Goal: Information Seeking & Learning: Learn about a topic

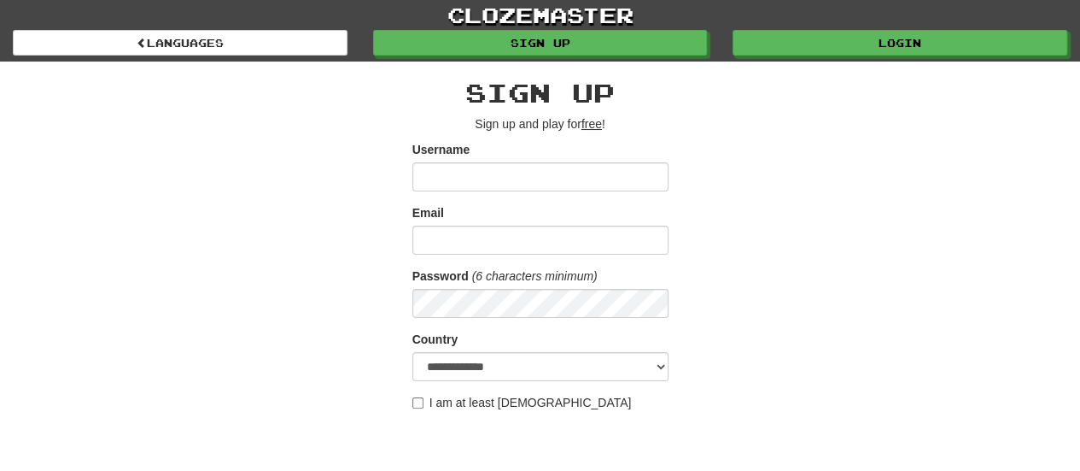
scroll to position [99, 0]
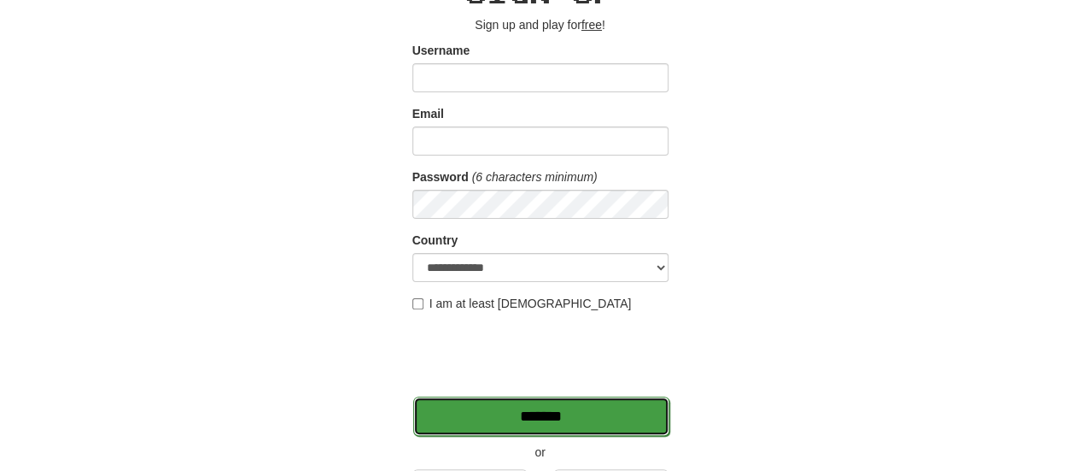
click at [613, 405] on input "*******" at bounding box center [541, 415] width 256 height 39
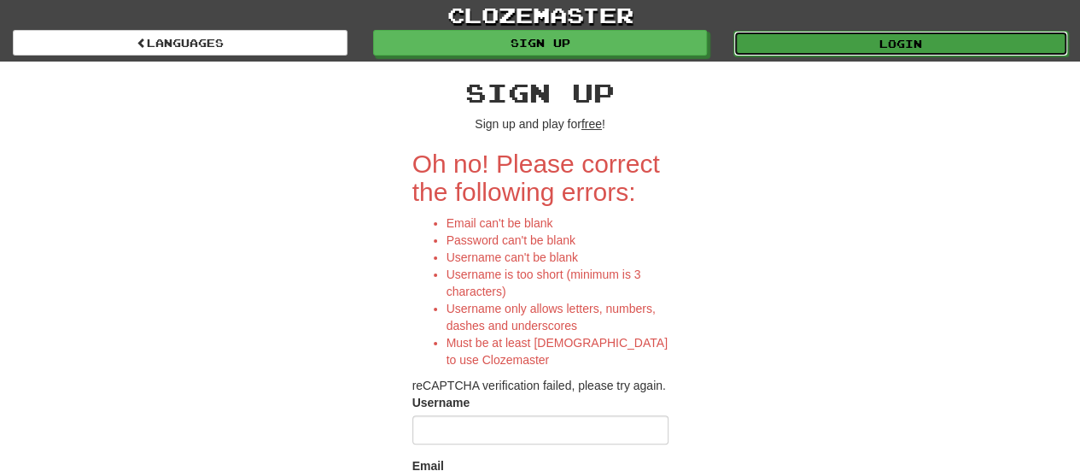
click at [837, 52] on link "Login" at bounding box center [901, 44] width 335 height 26
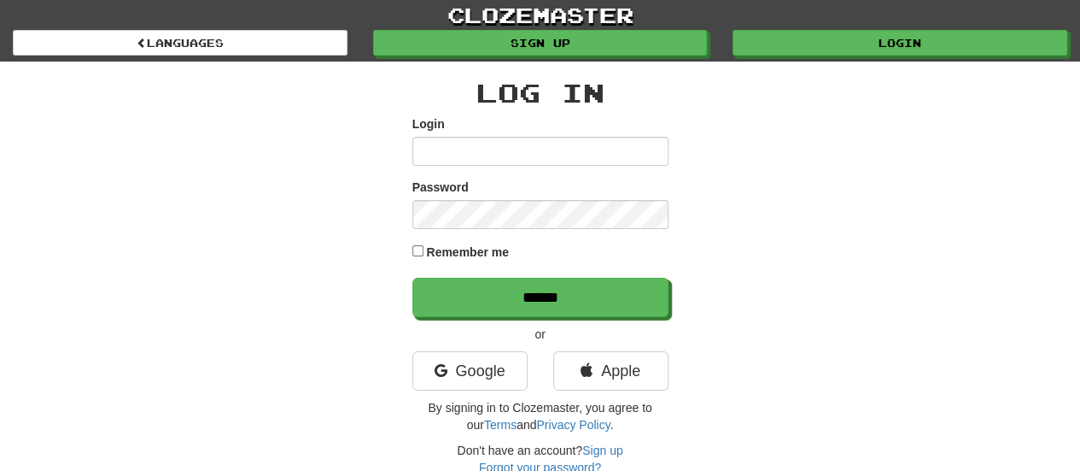
type input "**********"
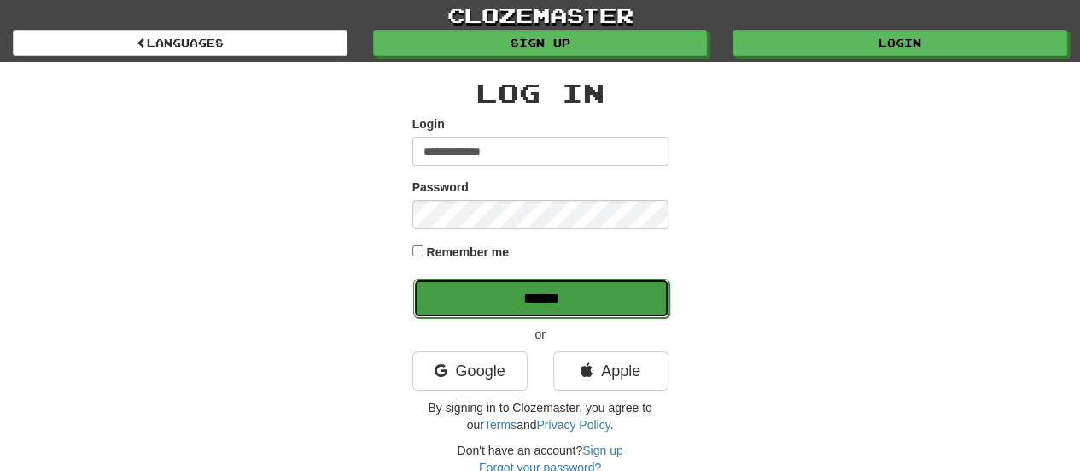
click at [635, 296] on input "******" at bounding box center [541, 297] width 256 height 39
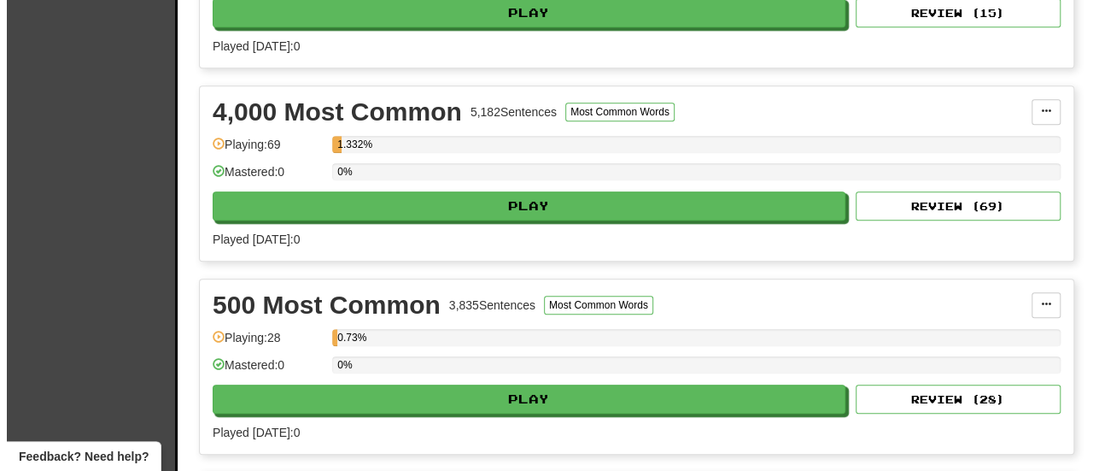
scroll to position [530, 0]
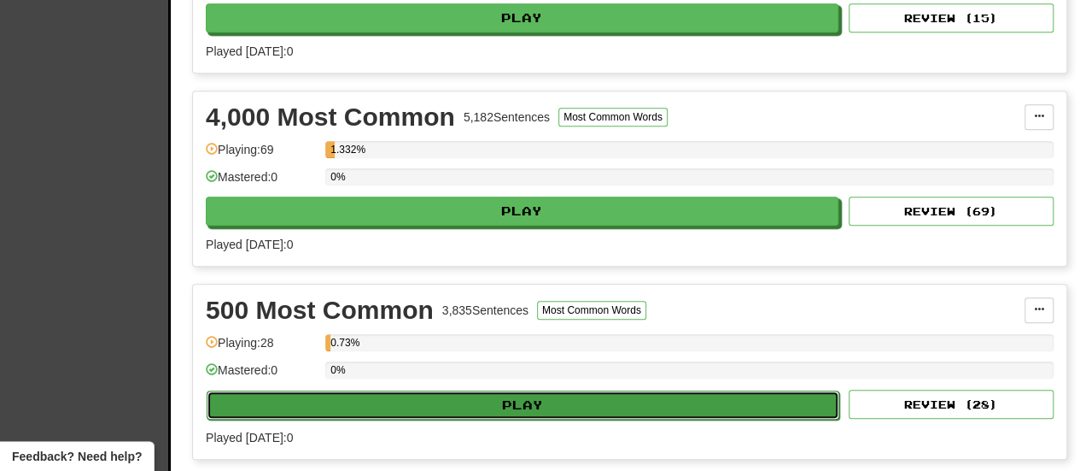
click at [661, 397] on button "Play" at bounding box center [523, 404] width 633 height 29
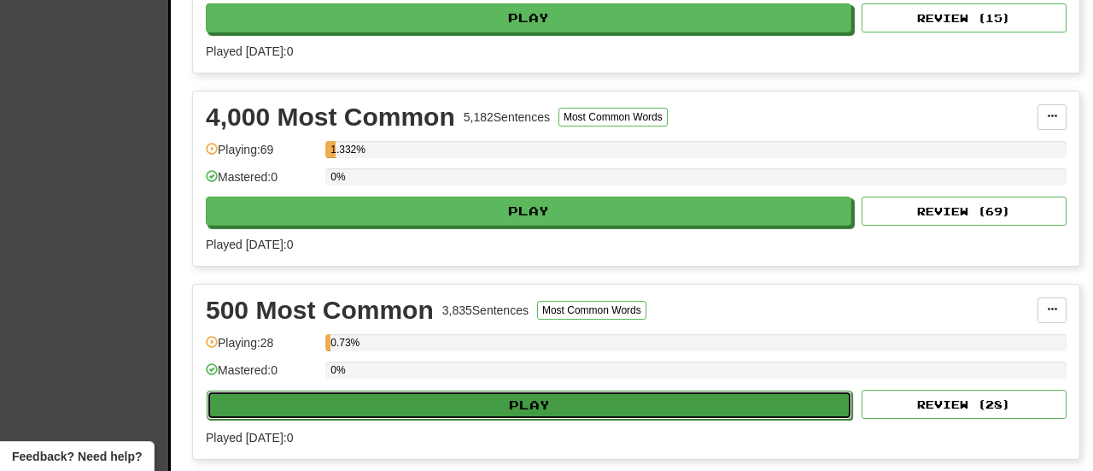
select select "**"
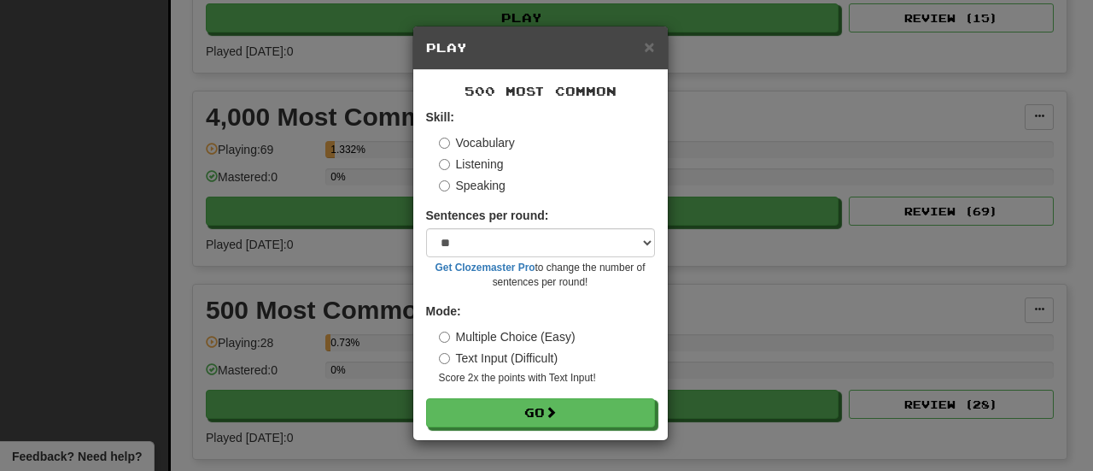
click at [485, 167] on label "Listening" at bounding box center [471, 163] width 65 height 17
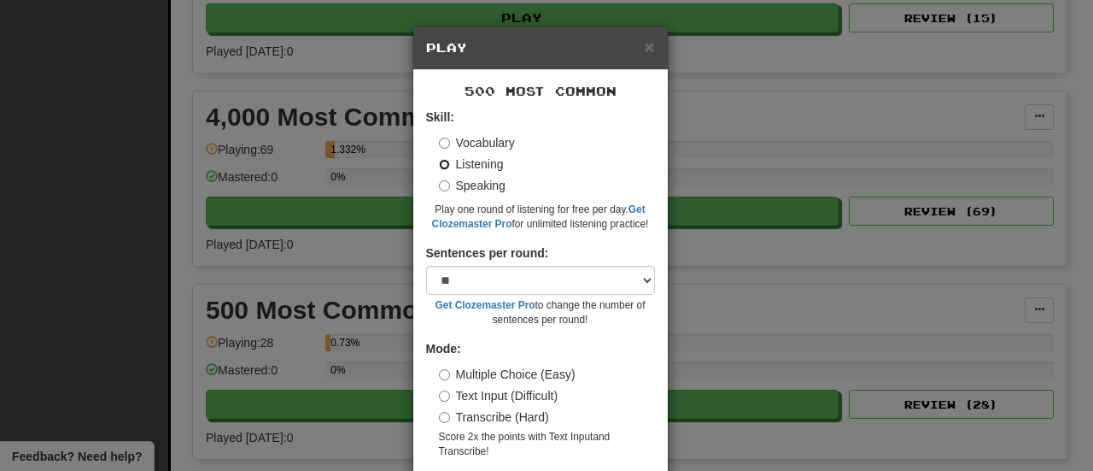
scroll to position [67, 0]
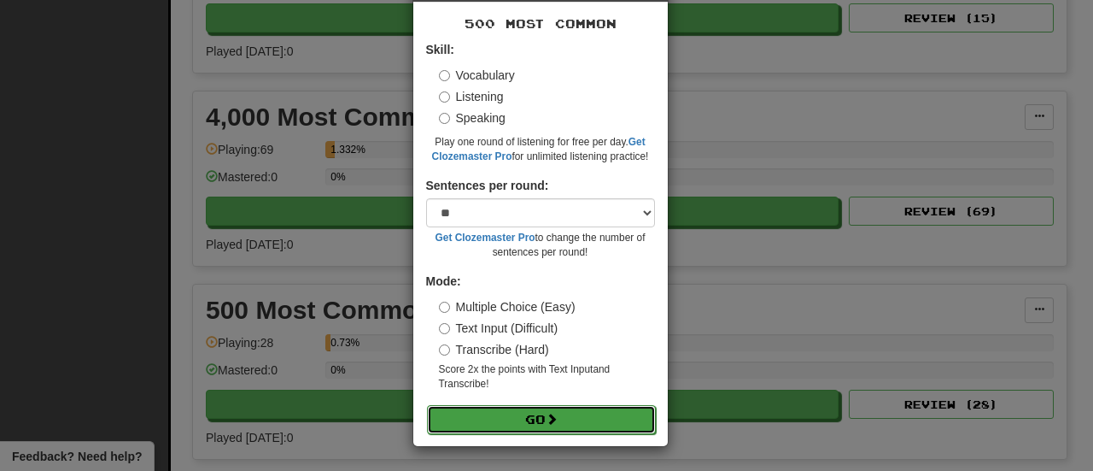
click at [612, 407] on button "Go" at bounding box center [541, 419] width 229 height 29
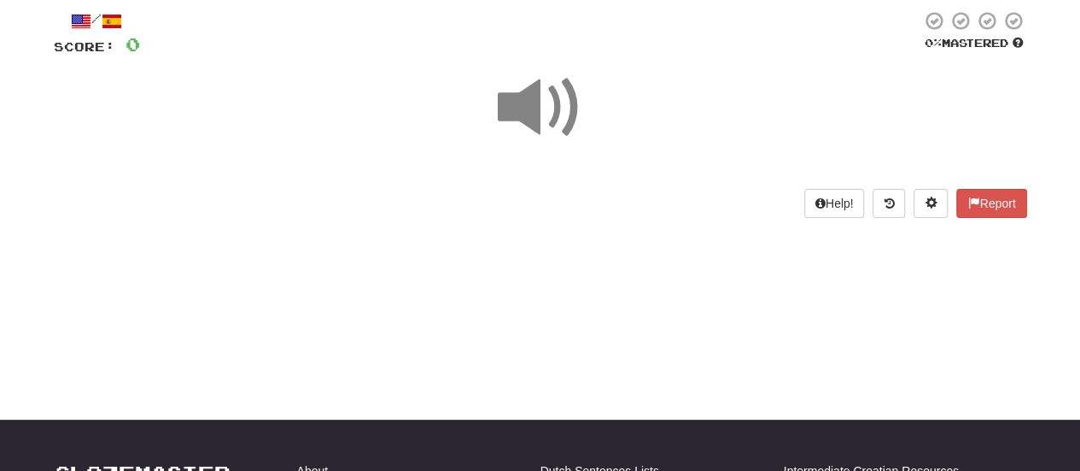
scroll to position [138, 0]
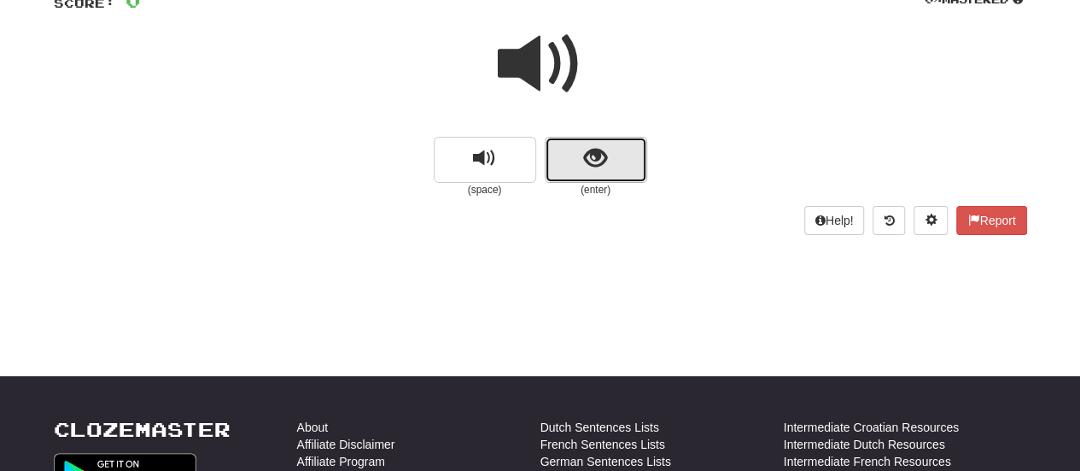
click at [567, 173] on button "show sentence" at bounding box center [596, 160] width 102 height 46
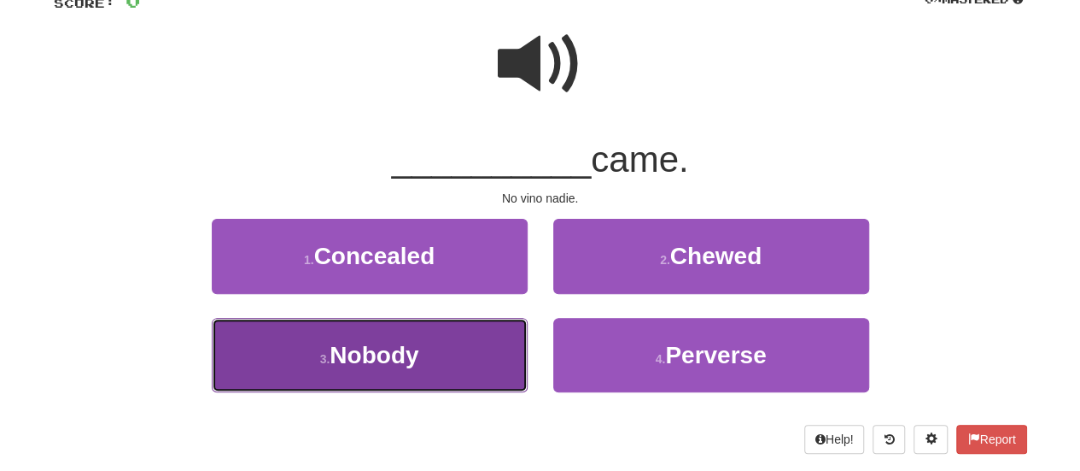
click at [408, 353] on span "Nobody" at bounding box center [374, 355] width 89 height 26
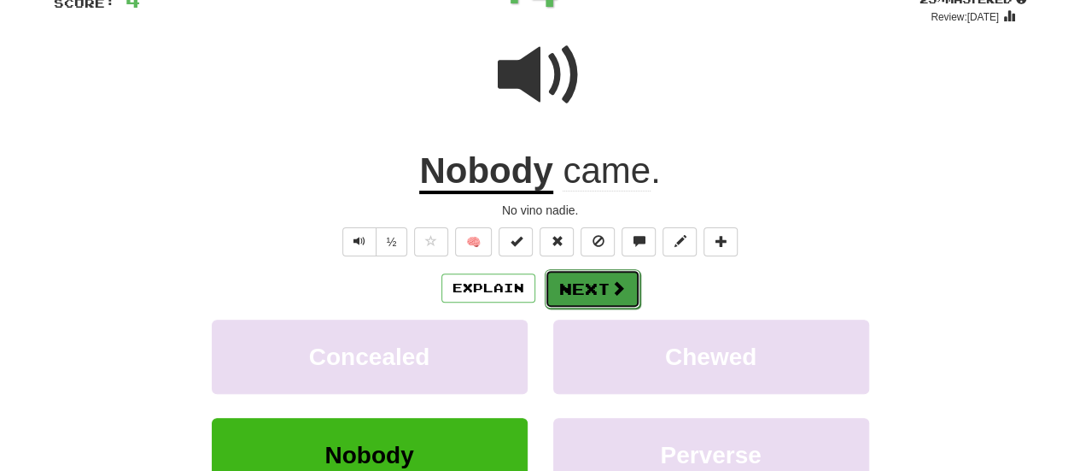
click at [574, 294] on button "Next" at bounding box center [593, 288] width 96 height 39
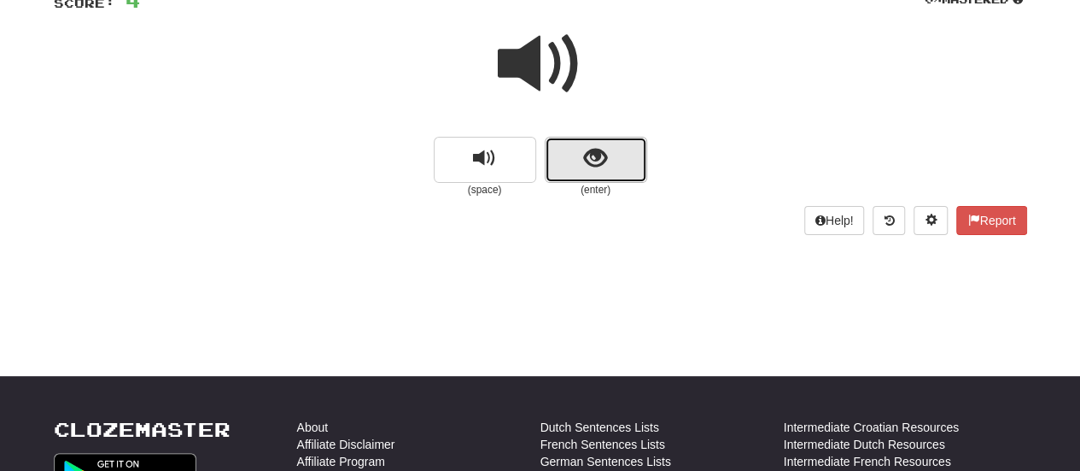
click at [584, 149] on span "show sentence" at bounding box center [595, 158] width 23 height 23
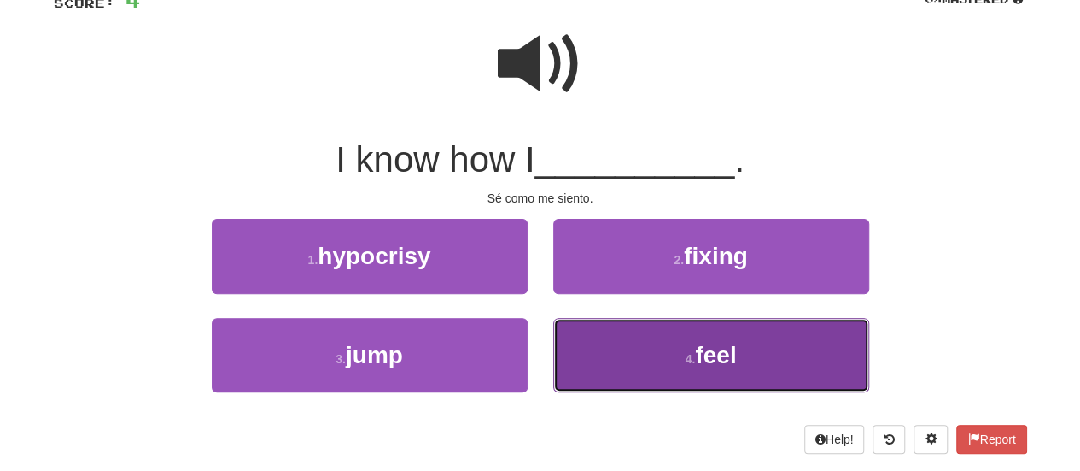
click at [595, 347] on button "4 . feel" at bounding box center [711, 355] width 316 height 74
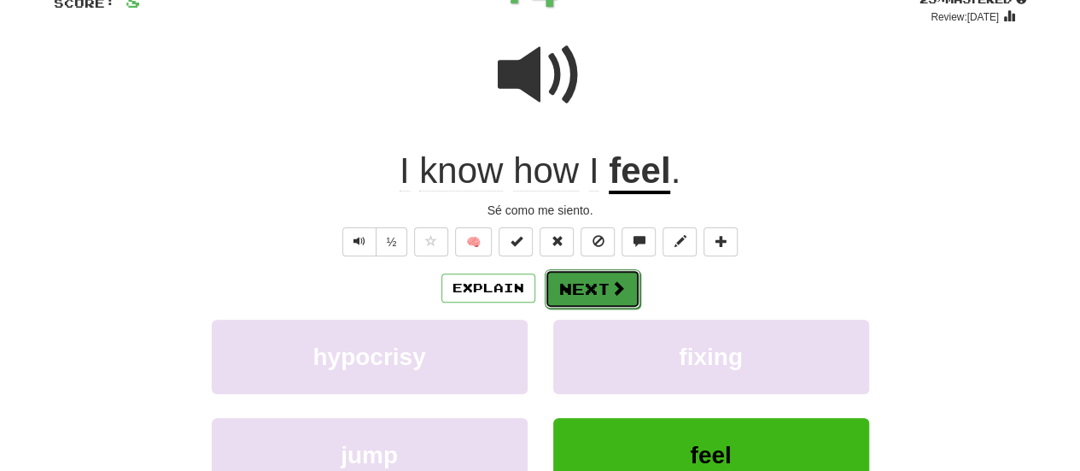
click at [606, 286] on button "Next" at bounding box center [593, 288] width 96 height 39
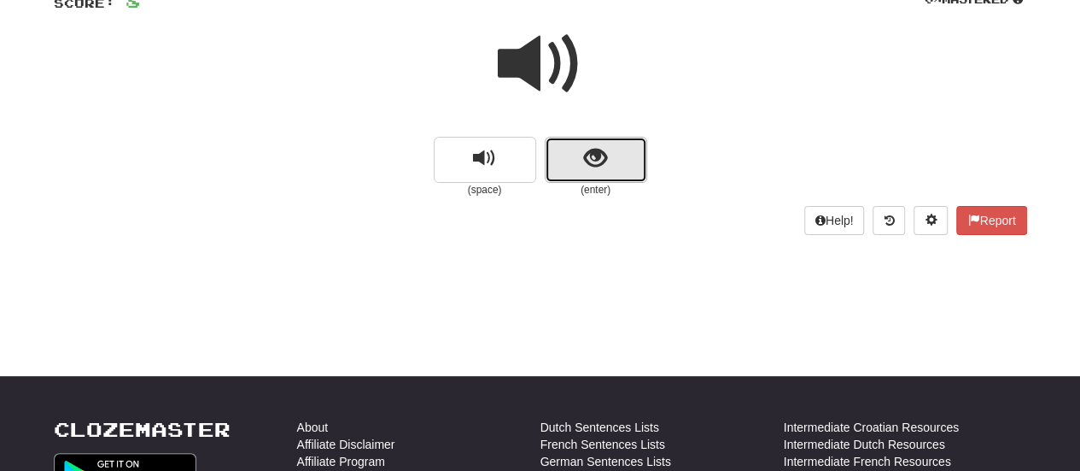
click at [588, 161] on span "show sentence" at bounding box center [595, 158] width 23 height 23
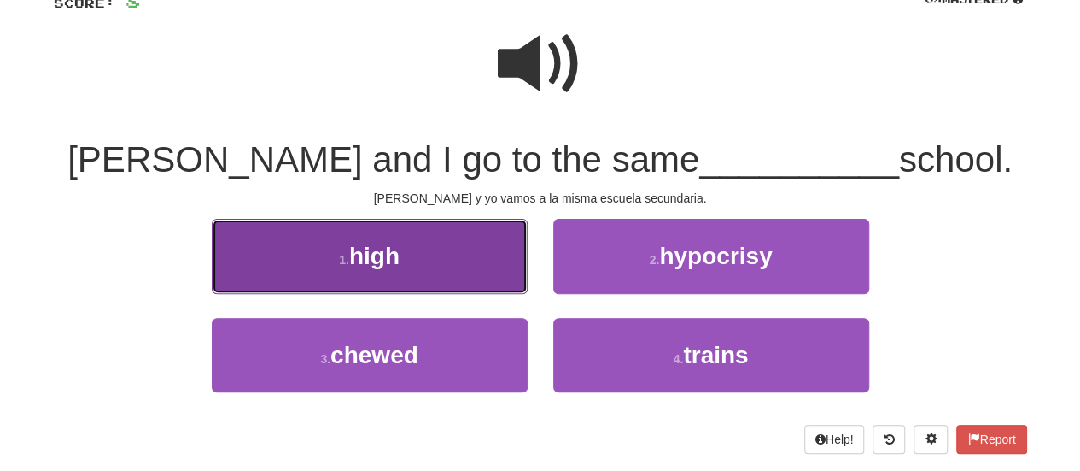
click at [471, 259] on button "1 . high" at bounding box center [370, 256] width 316 height 74
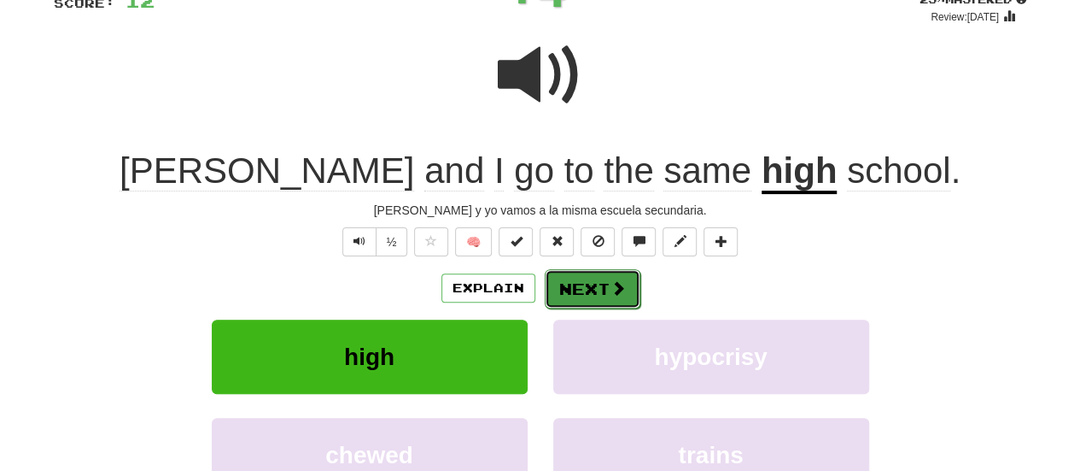
click at [579, 279] on button "Next" at bounding box center [593, 288] width 96 height 39
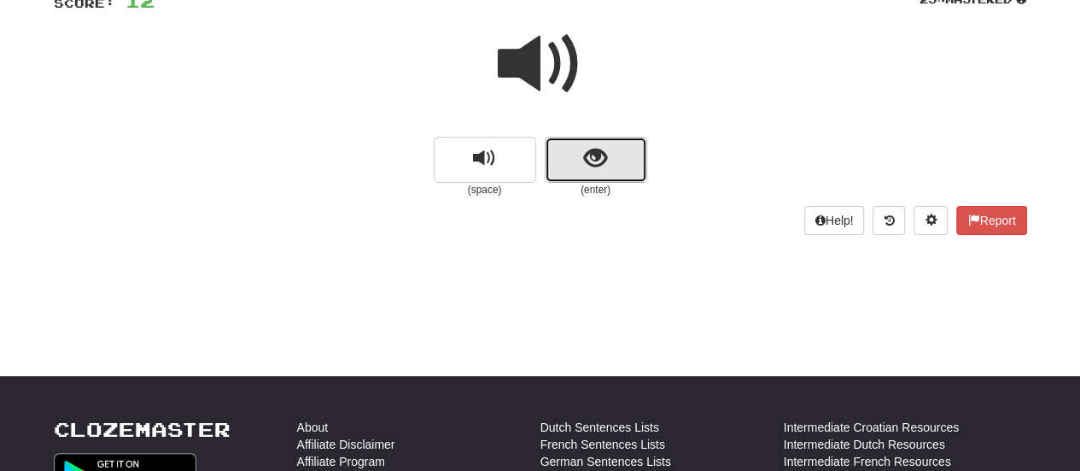
click at [597, 156] on span "show sentence" at bounding box center [595, 158] width 23 height 23
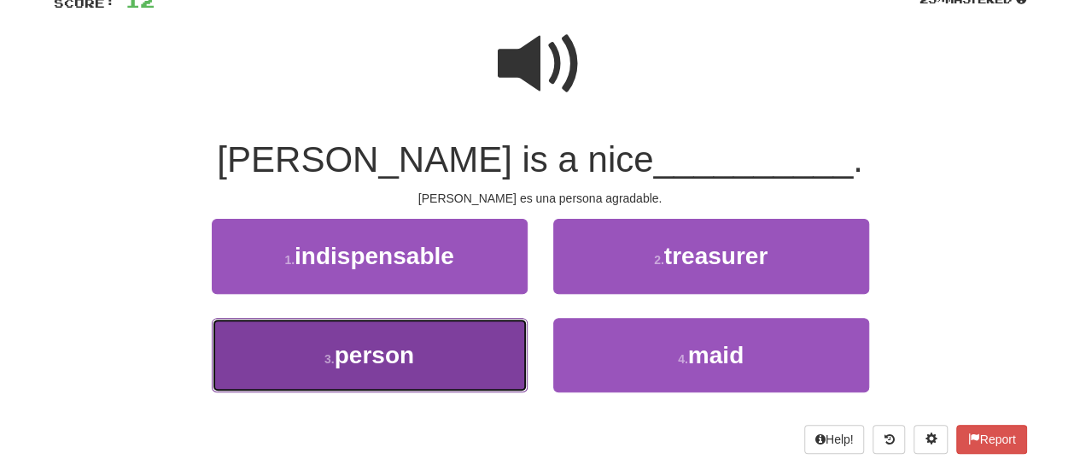
click at [415, 337] on button "3 . person" at bounding box center [370, 355] width 316 height 74
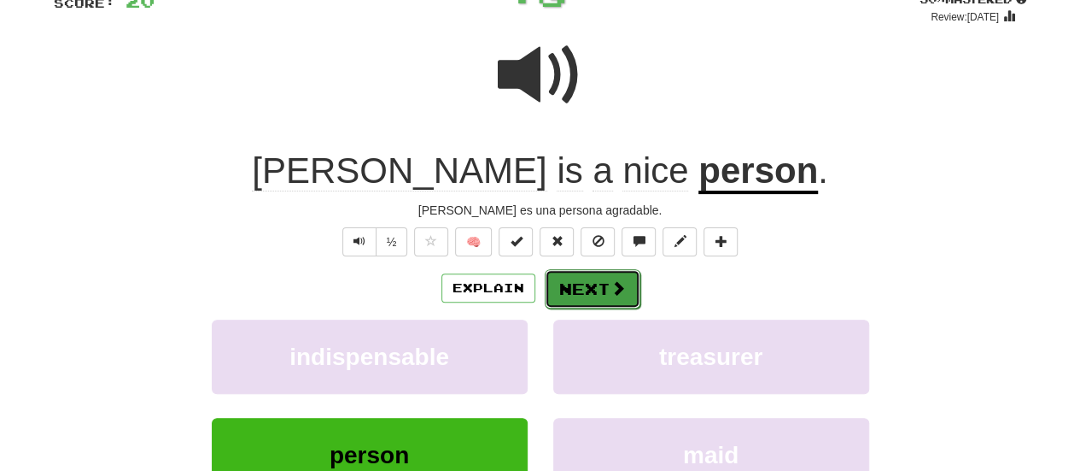
click at [576, 272] on button "Next" at bounding box center [593, 288] width 96 height 39
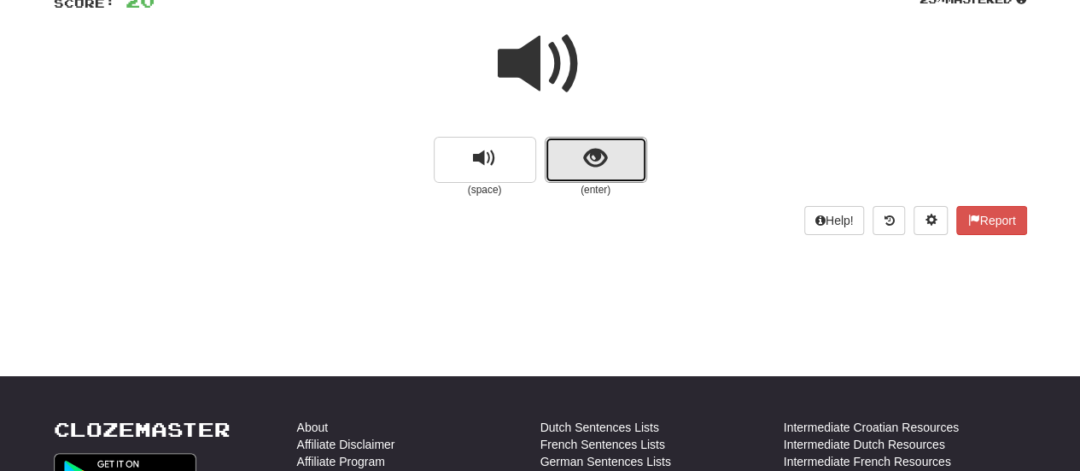
click at [583, 152] on button "show sentence" at bounding box center [596, 160] width 102 height 46
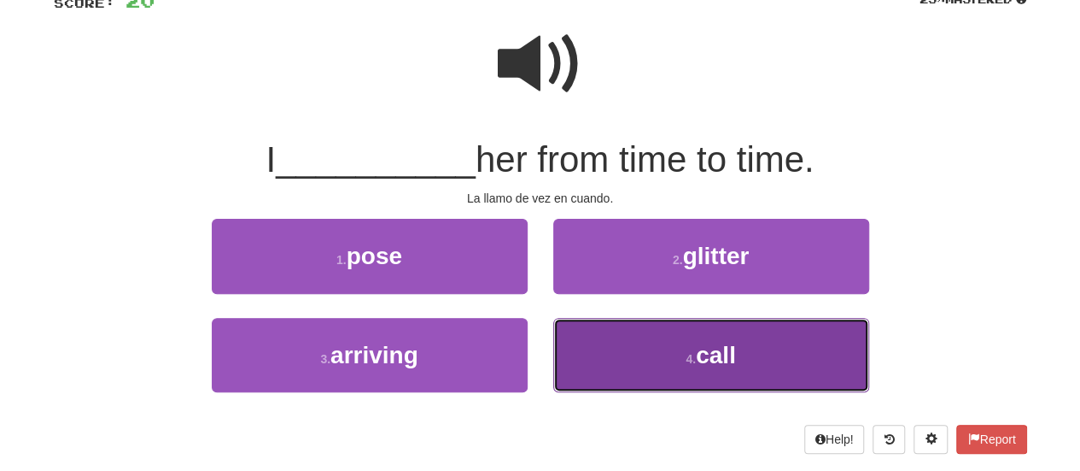
click at [591, 342] on button "4 . call" at bounding box center [711, 355] width 316 height 74
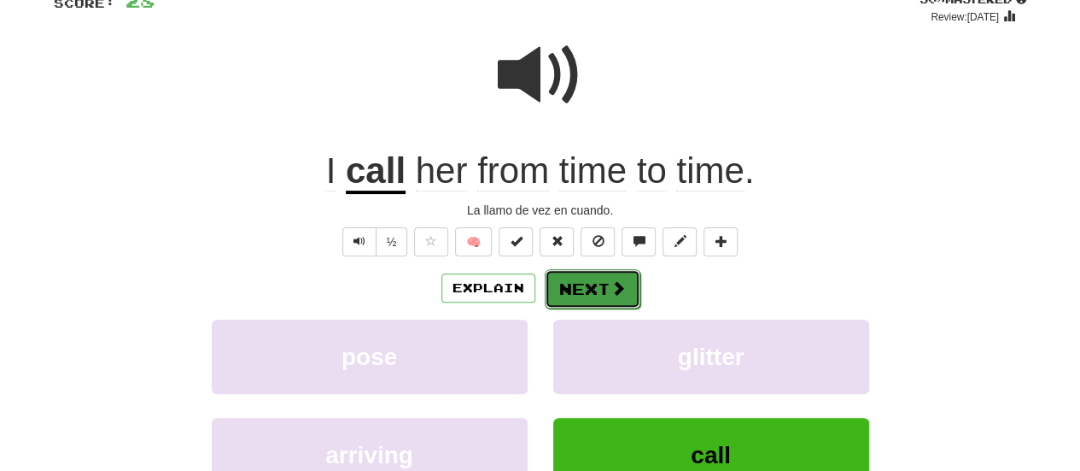
click at [596, 301] on button "Next" at bounding box center [593, 288] width 96 height 39
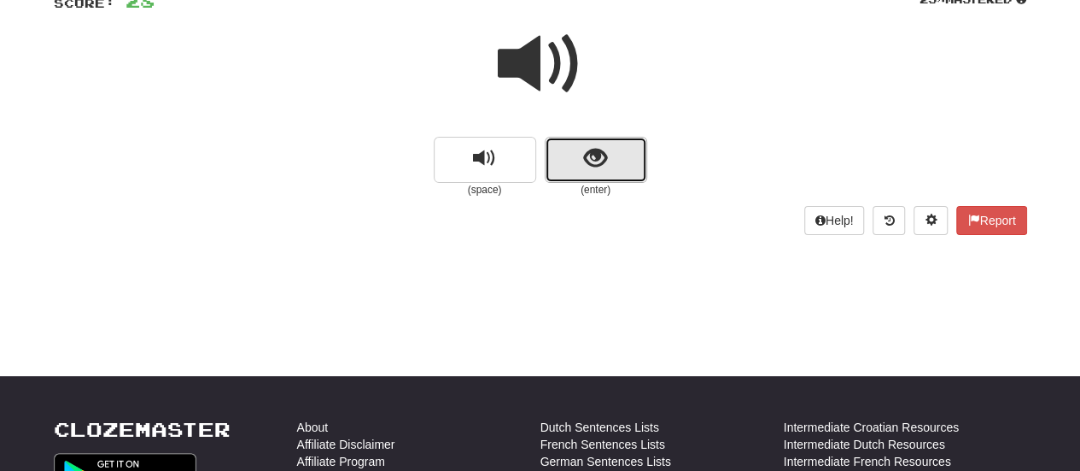
click at [576, 167] on button "show sentence" at bounding box center [596, 160] width 102 height 46
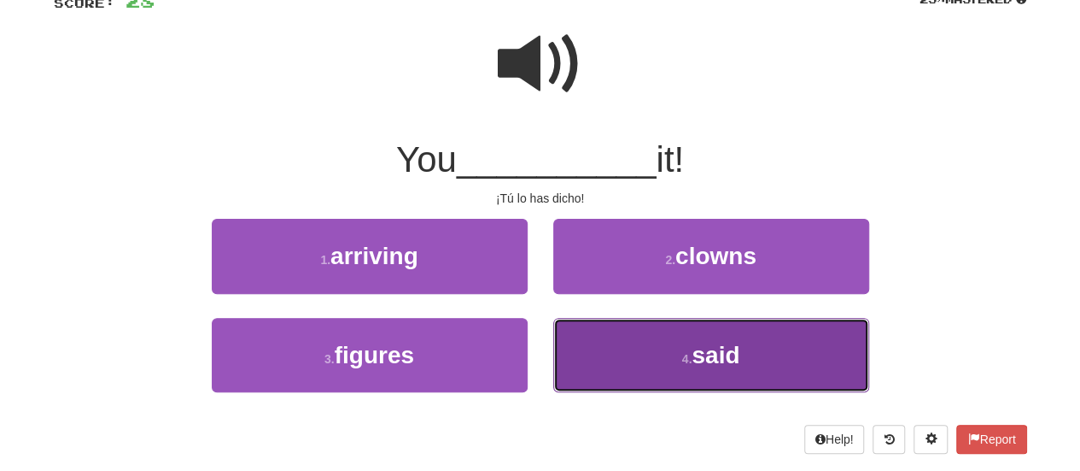
click at [594, 360] on button "4 . said" at bounding box center [711, 355] width 316 height 74
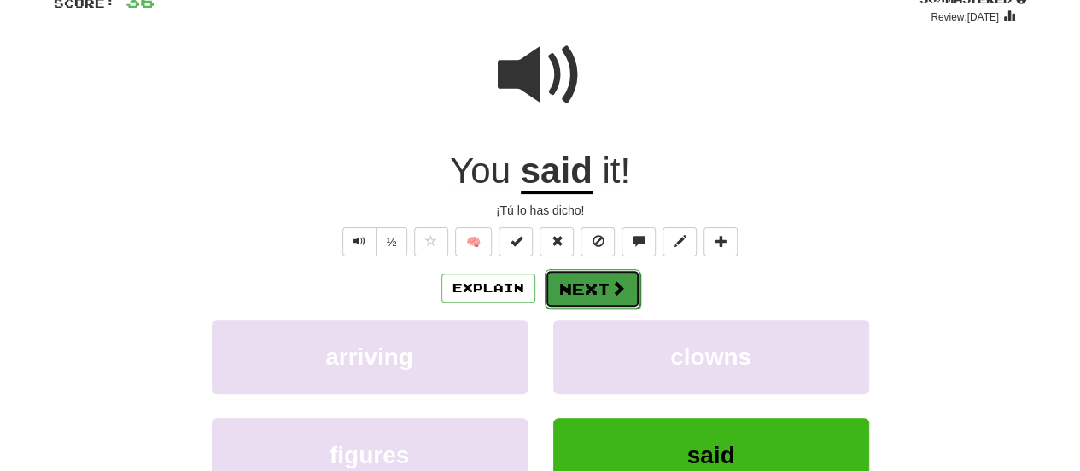
click at [612, 296] on button "Next" at bounding box center [593, 288] width 96 height 39
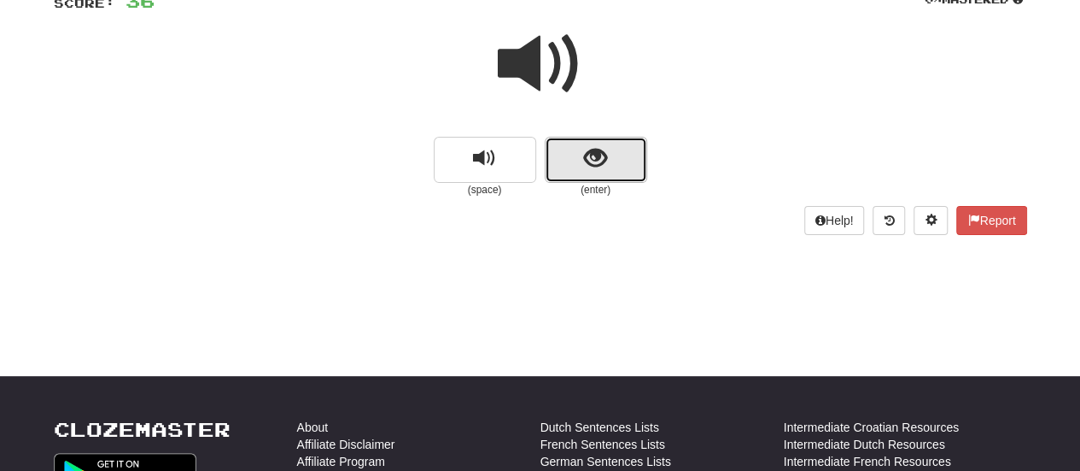
click at [579, 172] on button "show sentence" at bounding box center [596, 160] width 102 height 46
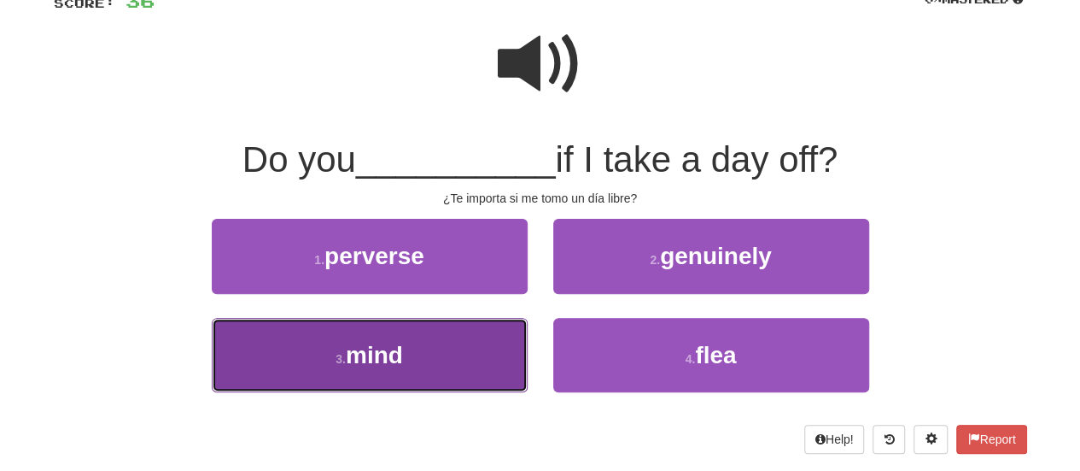
click at [490, 339] on button "3 . mind" at bounding box center [370, 355] width 316 height 74
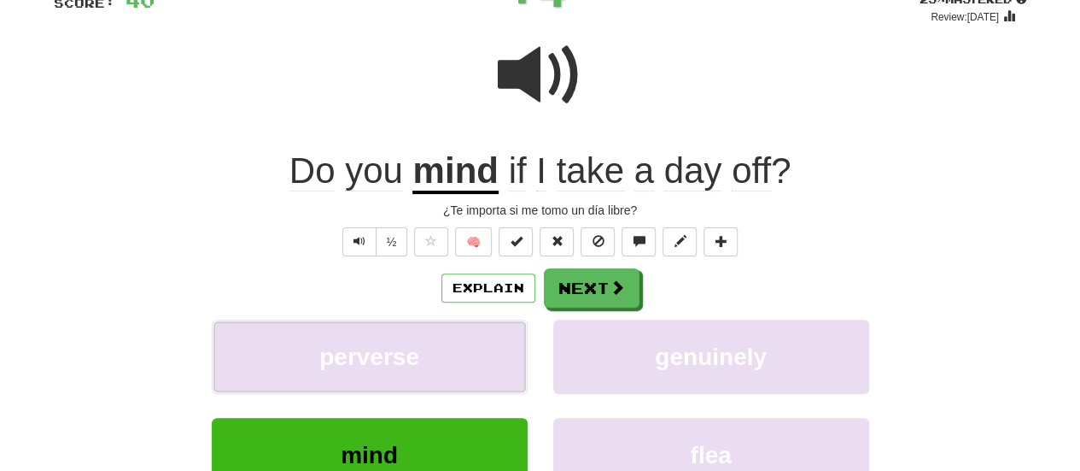
click at [490, 339] on button "perverse" at bounding box center [370, 356] width 316 height 74
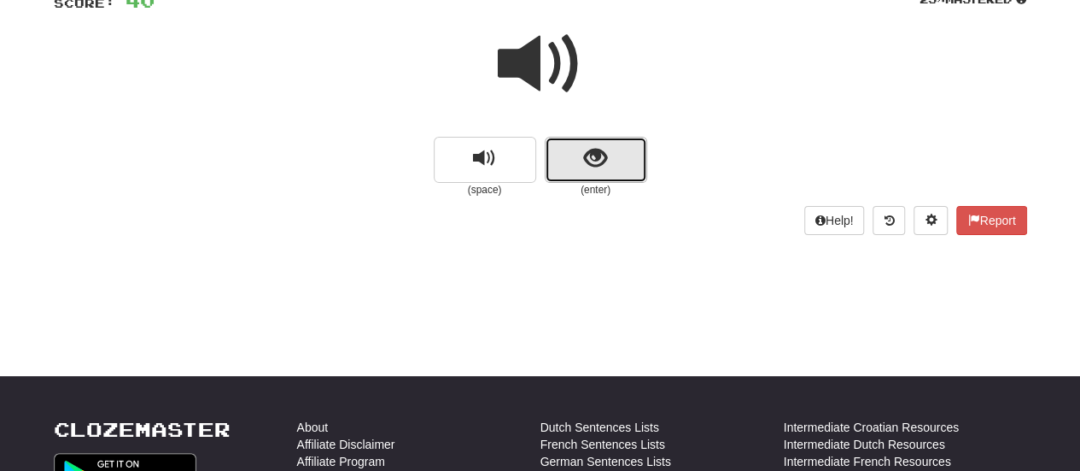
click at [570, 169] on button "show sentence" at bounding box center [596, 160] width 102 height 46
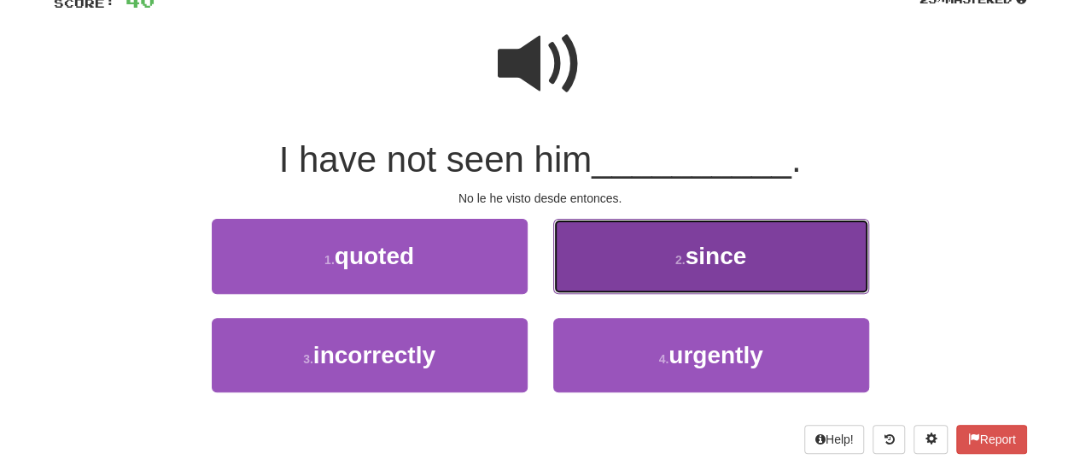
click at [568, 255] on button "2 . since" at bounding box center [711, 256] width 316 height 74
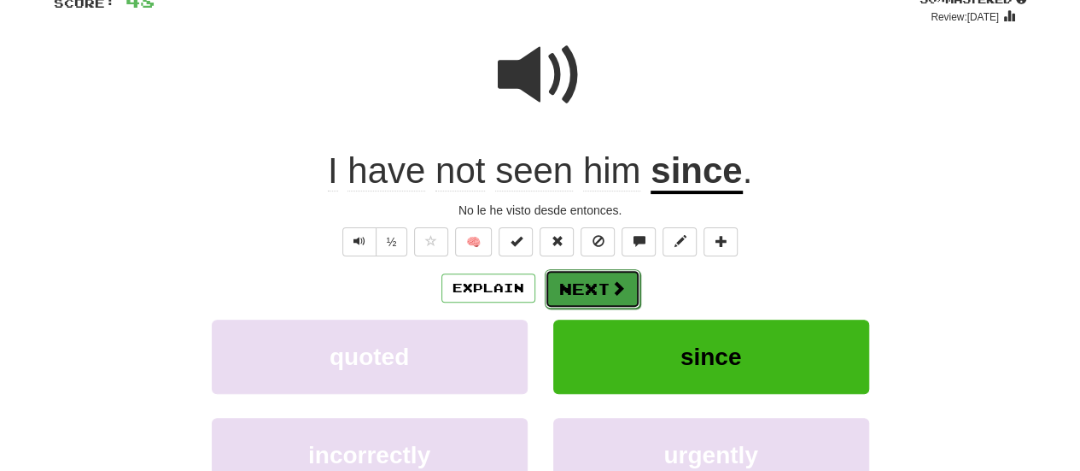
click at [565, 298] on button "Next" at bounding box center [593, 288] width 96 height 39
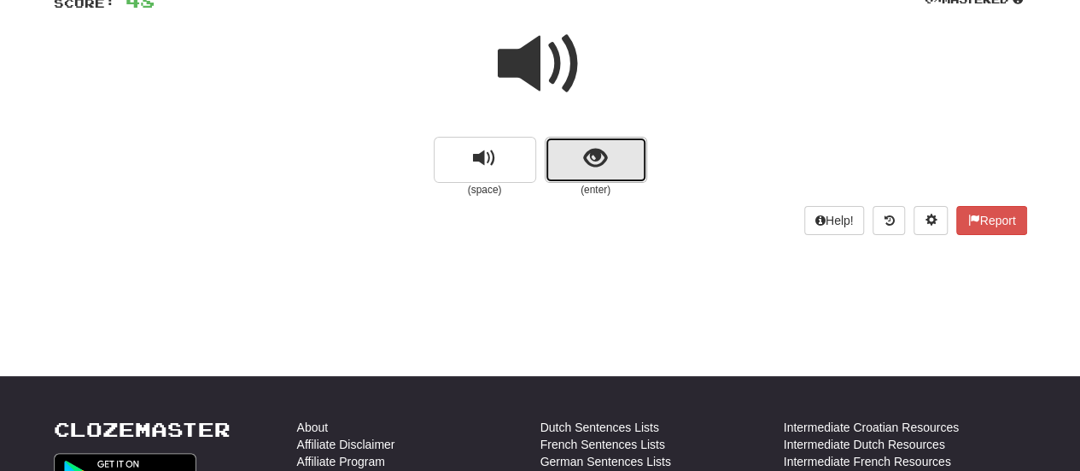
click at [589, 176] on button "show sentence" at bounding box center [596, 160] width 102 height 46
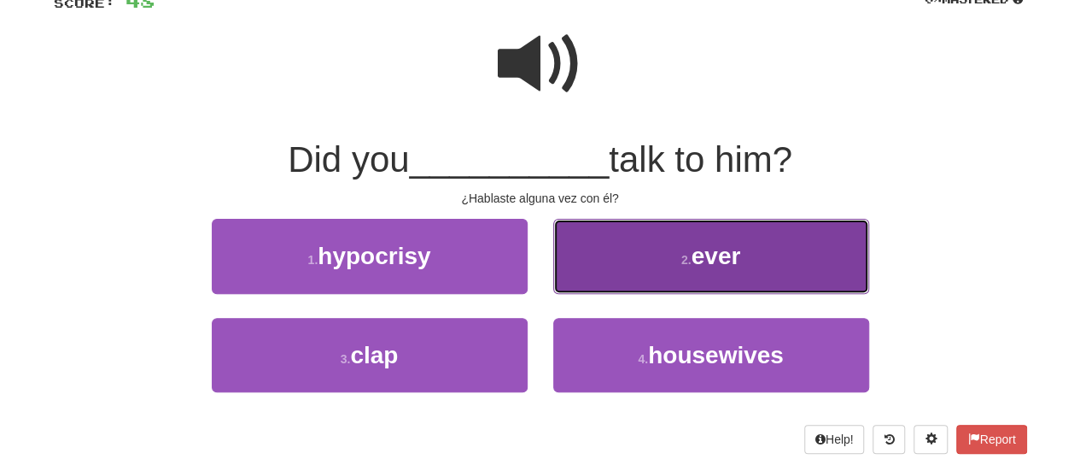
click at [628, 249] on button "2 . ever" at bounding box center [711, 256] width 316 height 74
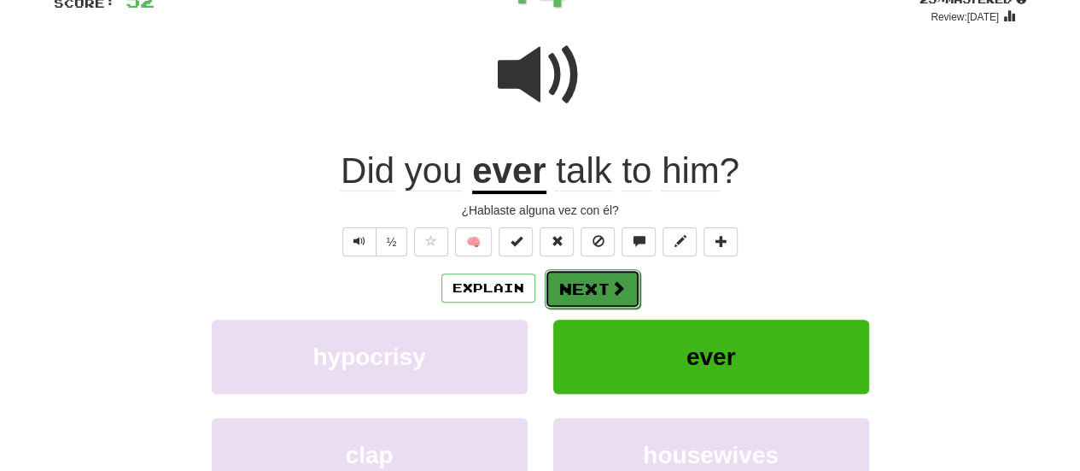
click at [601, 272] on button "Next" at bounding box center [593, 288] width 96 height 39
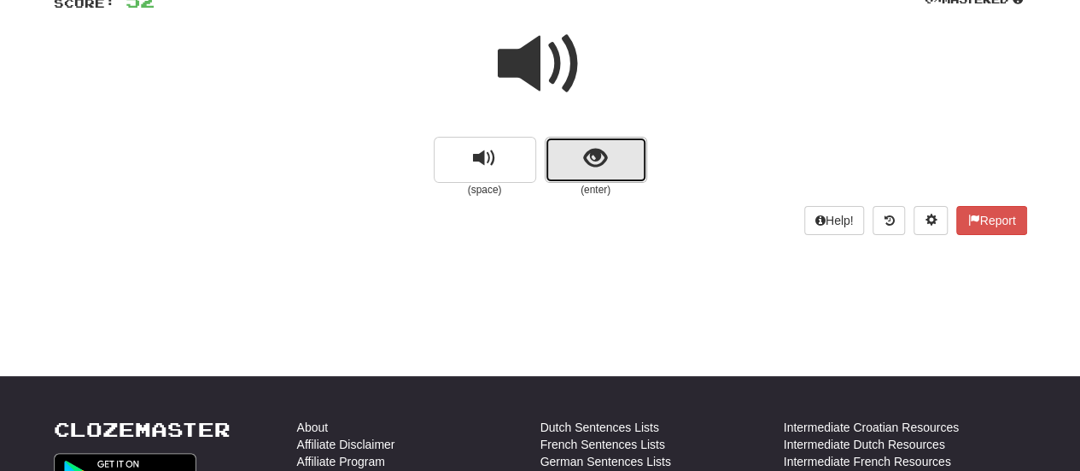
click at [585, 162] on span "show sentence" at bounding box center [595, 158] width 23 height 23
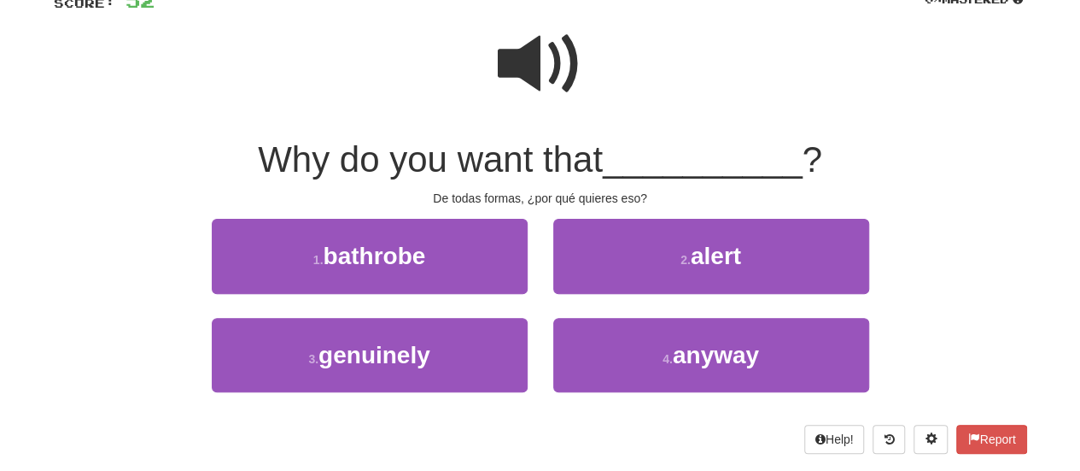
click at [541, 63] on span at bounding box center [540, 63] width 85 height 85
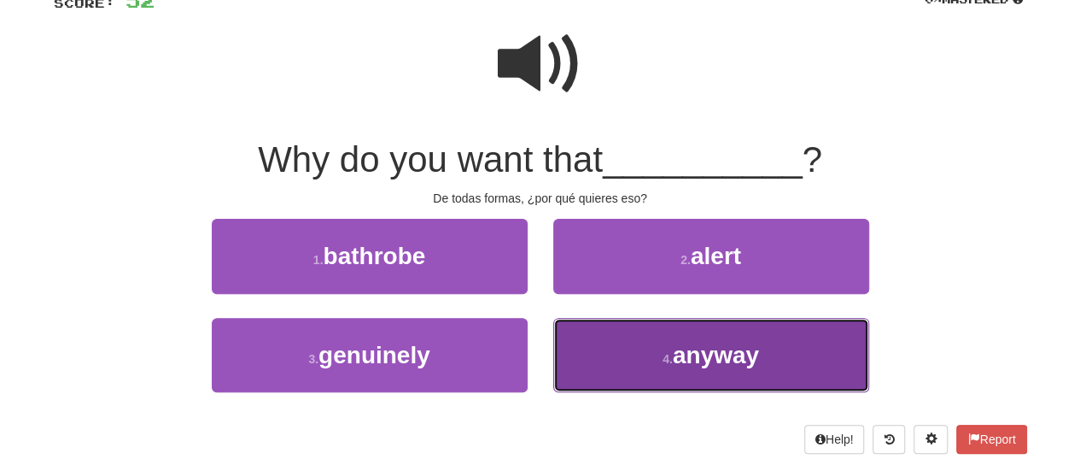
click at [592, 339] on button "4 . anyway" at bounding box center [711, 355] width 316 height 74
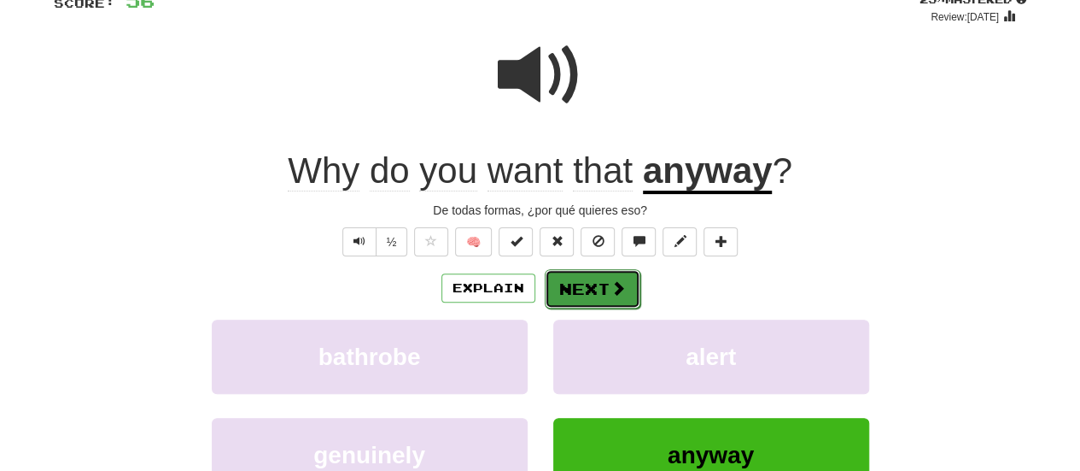
click at [581, 274] on button "Next" at bounding box center [593, 288] width 96 height 39
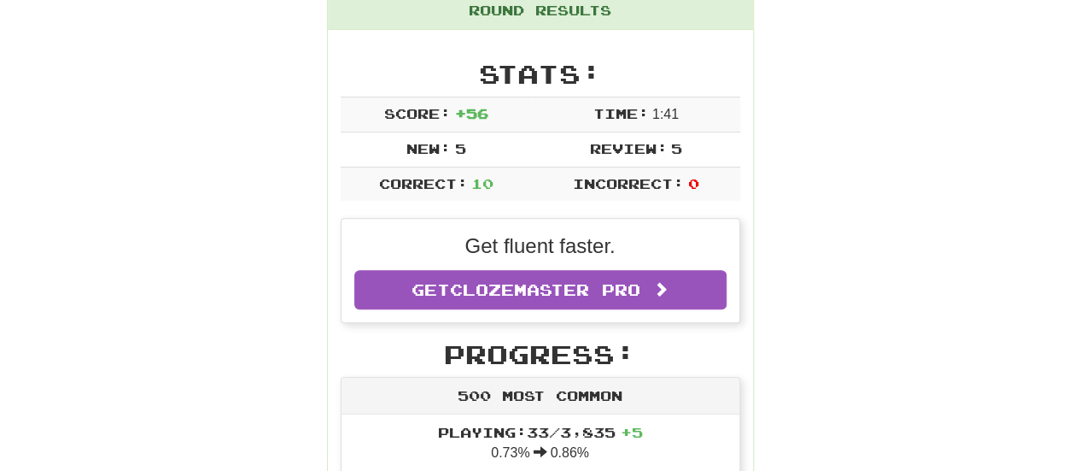
scroll to position [212, 0]
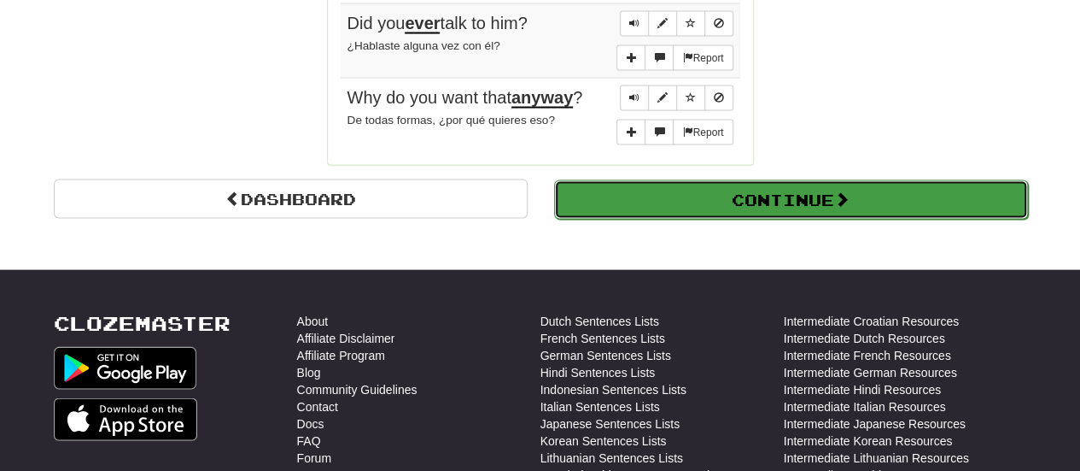
click at [871, 180] on button "Continue" at bounding box center [791, 199] width 474 height 39
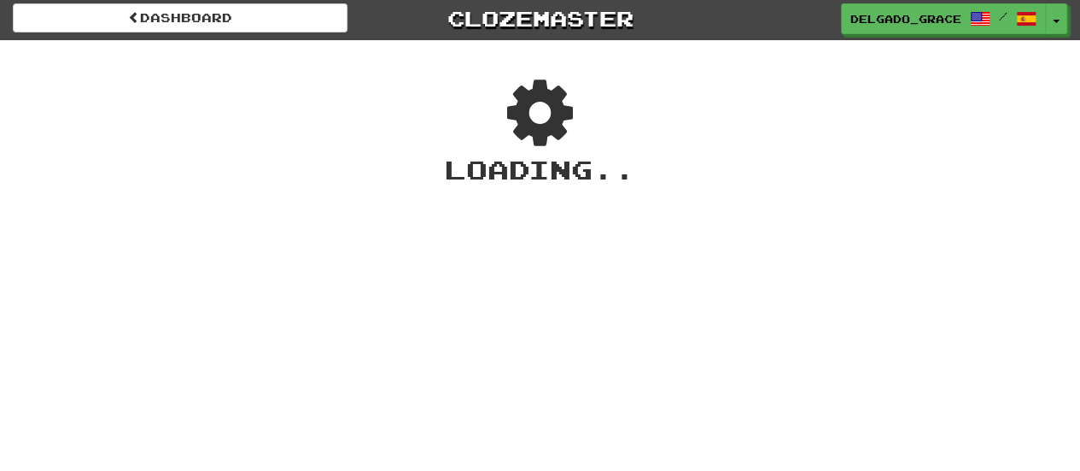
scroll to position [0, 0]
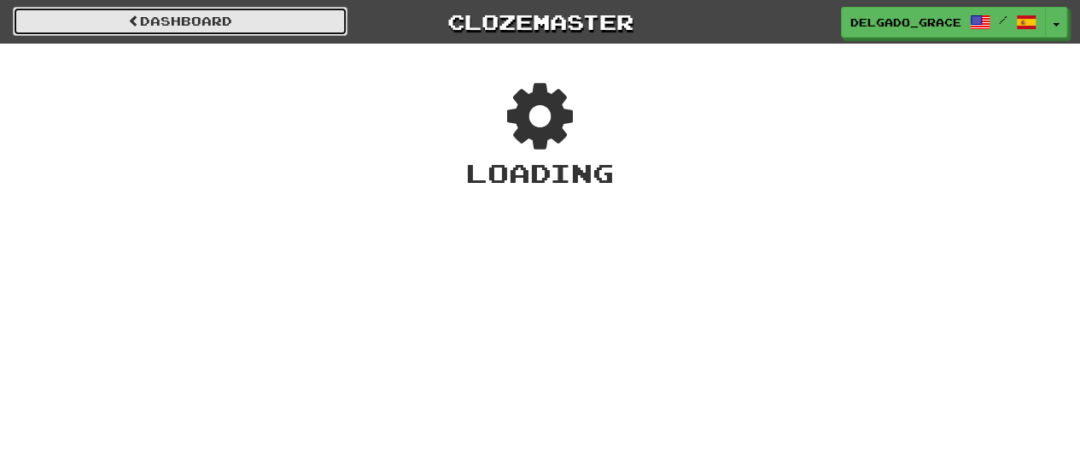
click at [316, 20] on link "Dashboard" at bounding box center [180, 21] width 335 height 29
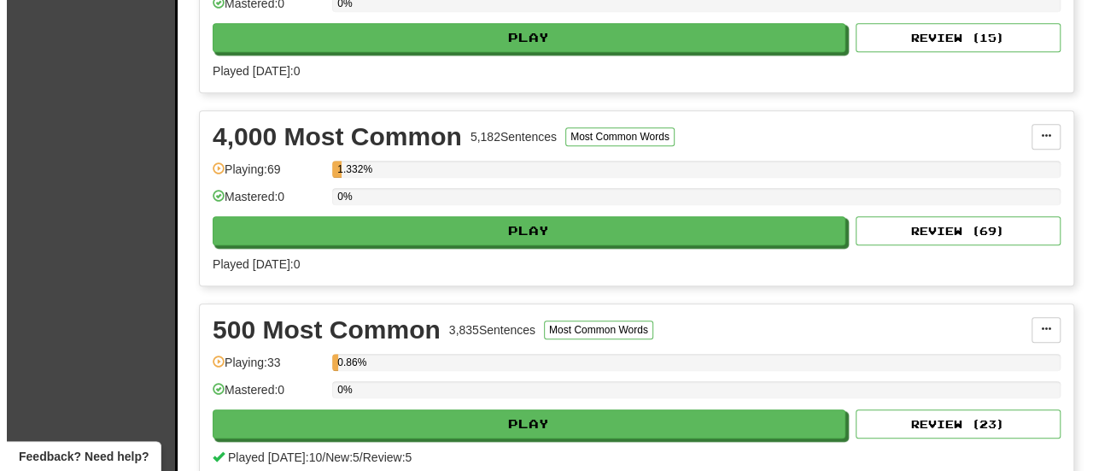
scroll to position [513, 0]
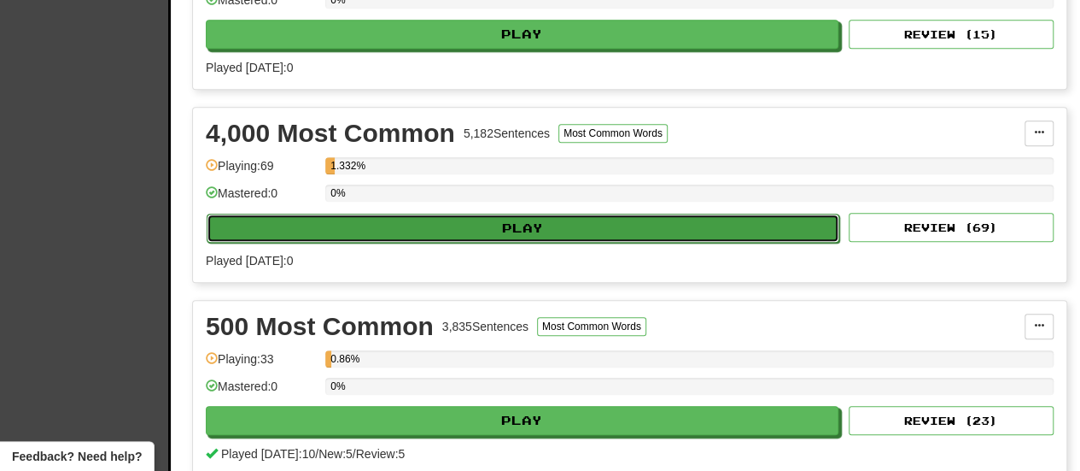
click at [592, 218] on button "Play" at bounding box center [523, 228] width 633 height 29
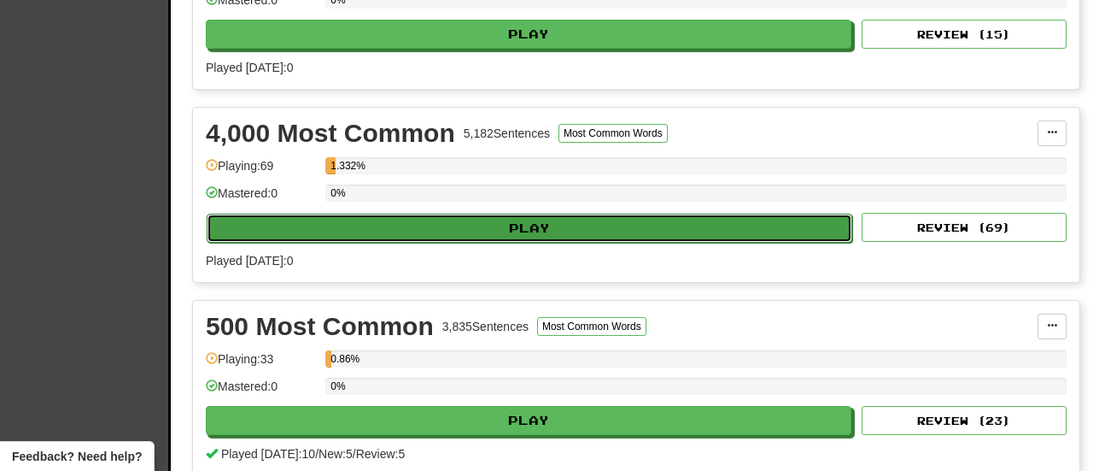
select select "**"
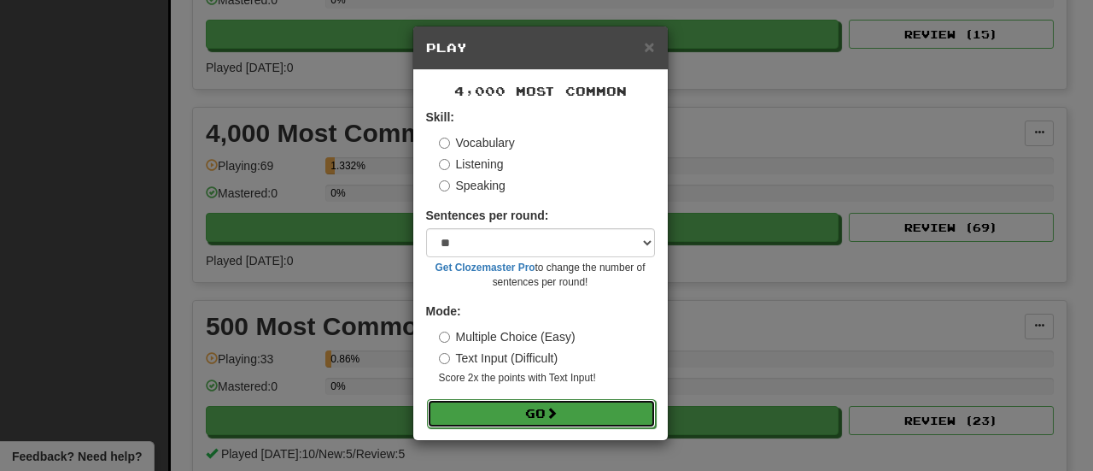
click at [568, 410] on button "Go" at bounding box center [541, 413] width 229 height 29
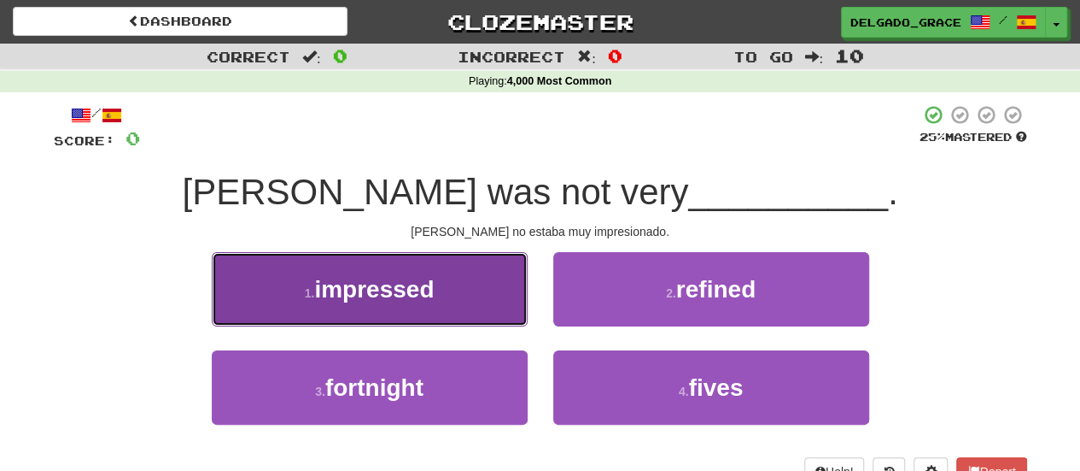
click at [460, 294] on button "1 . impressed" at bounding box center [370, 289] width 316 height 74
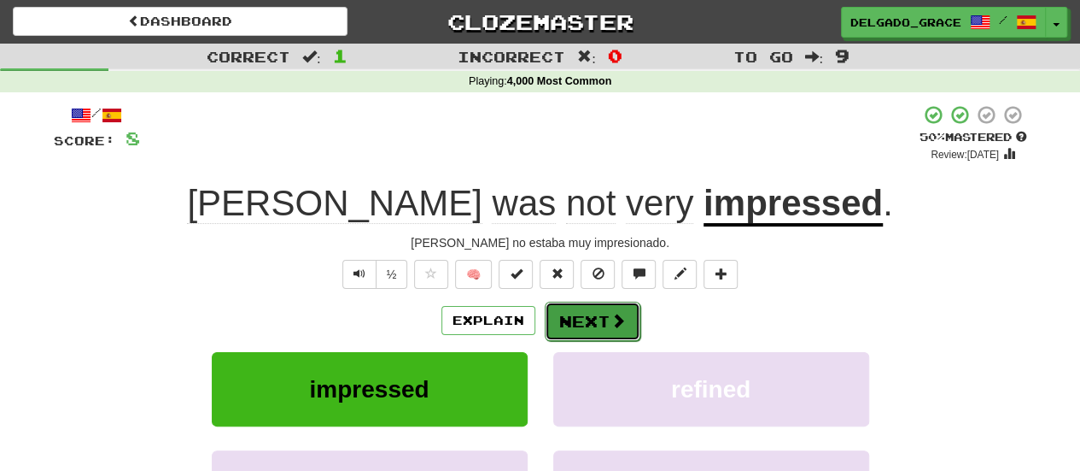
click at [565, 329] on button "Next" at bounding box center [593, 321] width 96 height 39
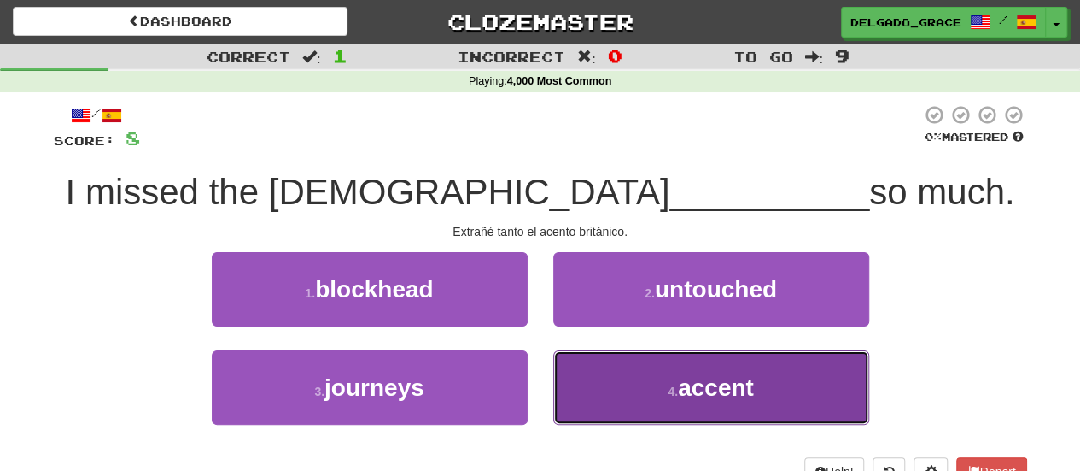
click at [590, 404] on button "4 . accent" at bounding box center [711, 387] width 316 height 74
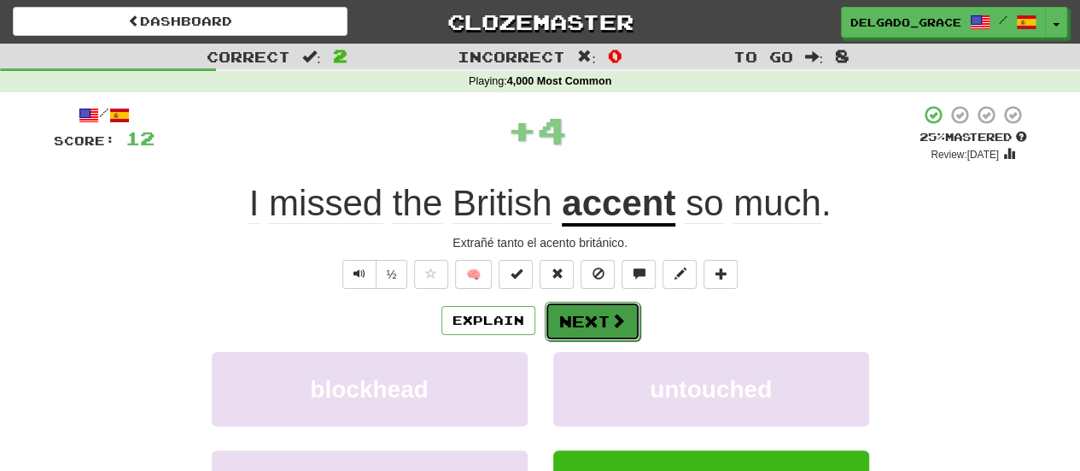
click at [594, 309] on button "Next" at bounding box center [593, 321] width 96 height 39
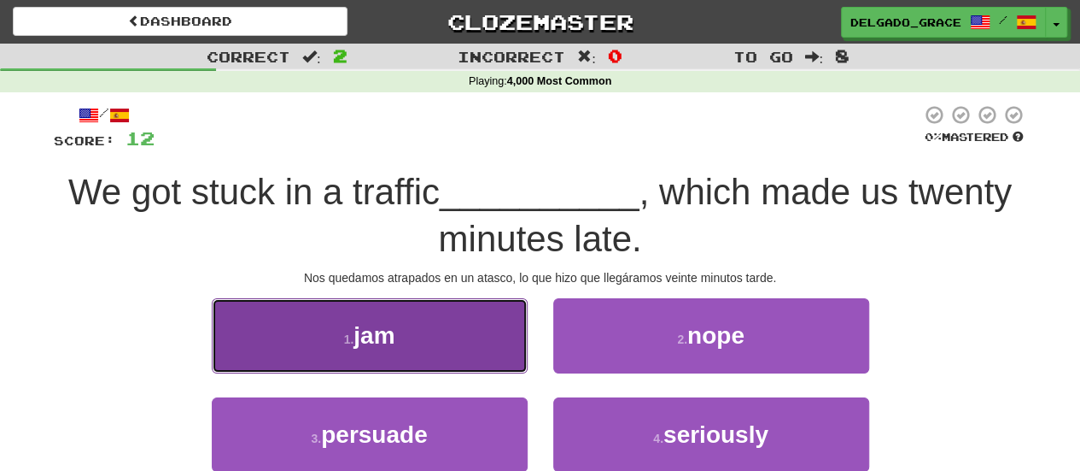
click at [505, 318] on button "1 . jam" at bounding box center [370, 335] width 316 height 74
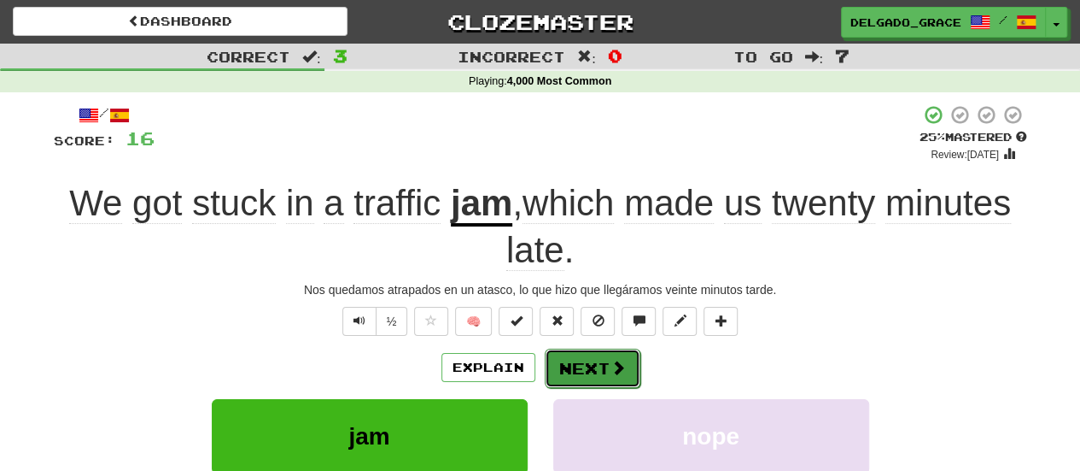
click at [573, 365] on button "Next" at bounding box center [593, 367] width 96 height 39
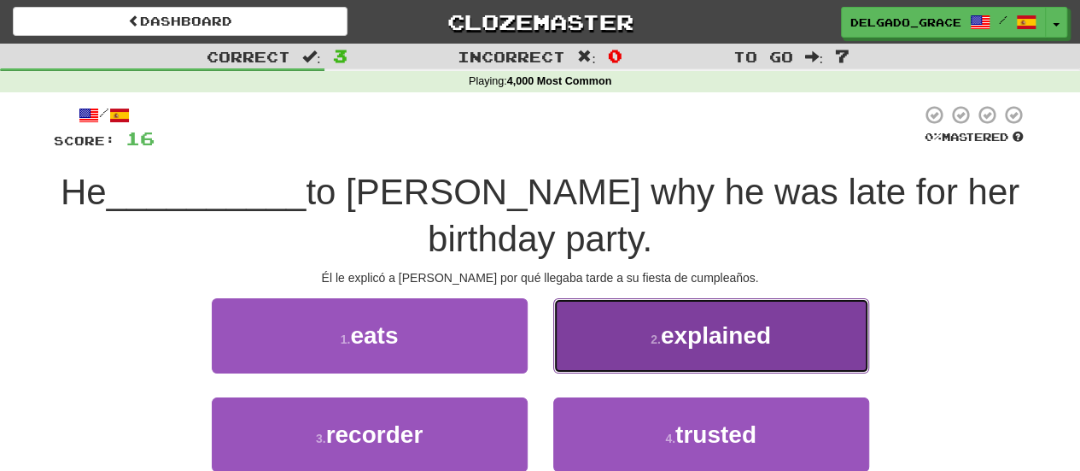
click at [583, 355] on button "2 . explained" at bounding box center [711, 335] width 316 height 74
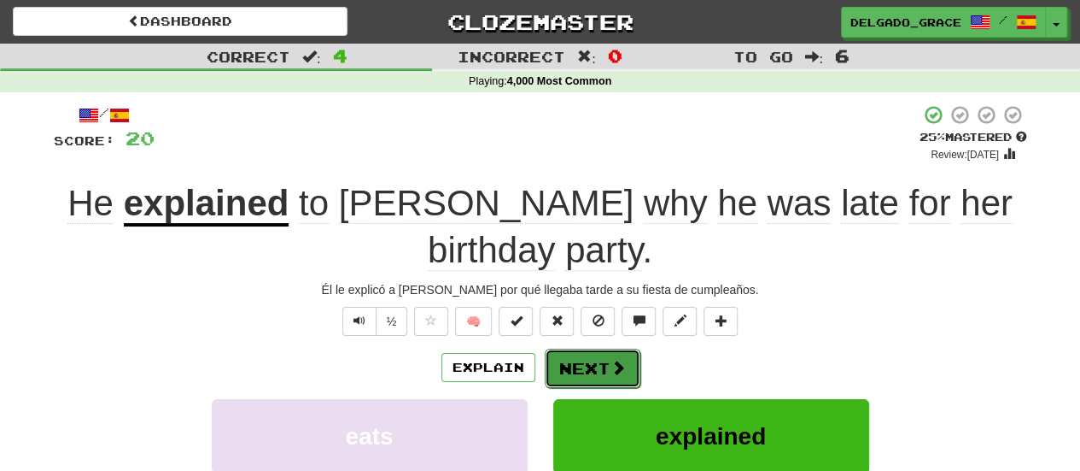
click at [588, 348] on button "Next" at bounding box center [593, 367] width 96 height 39
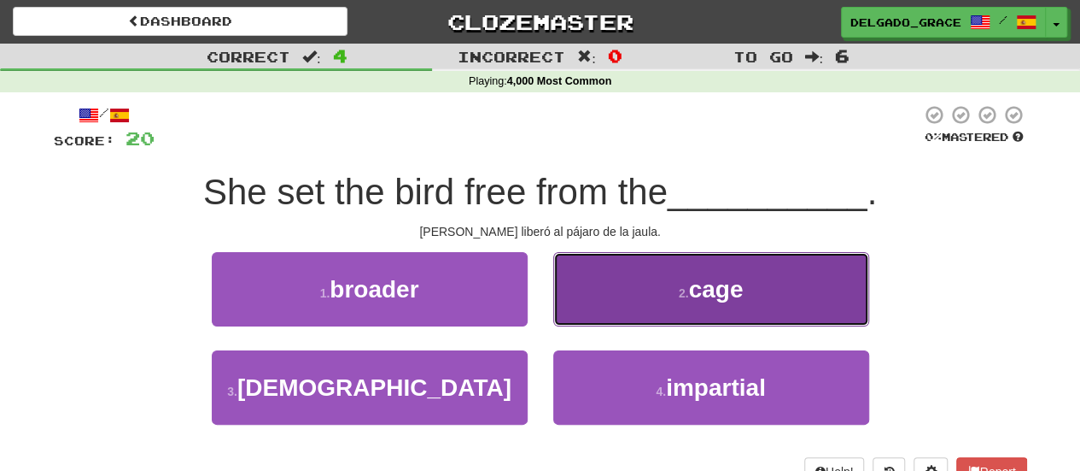
click at [598, 309] on button "2 . cage" at bounding box center [711, 289] width 316 height 74
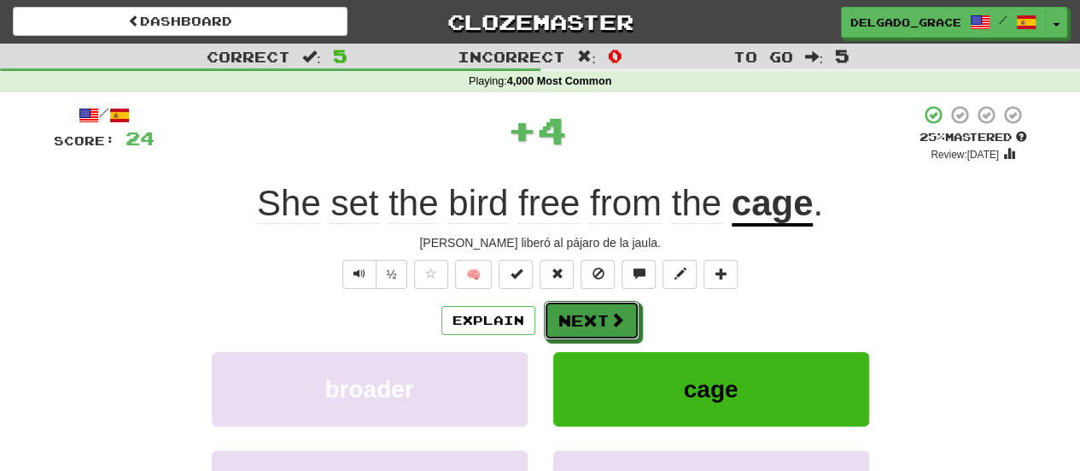
click at [598, 309] on button "Next" at bounding box center [592, 320] width 96 height 39
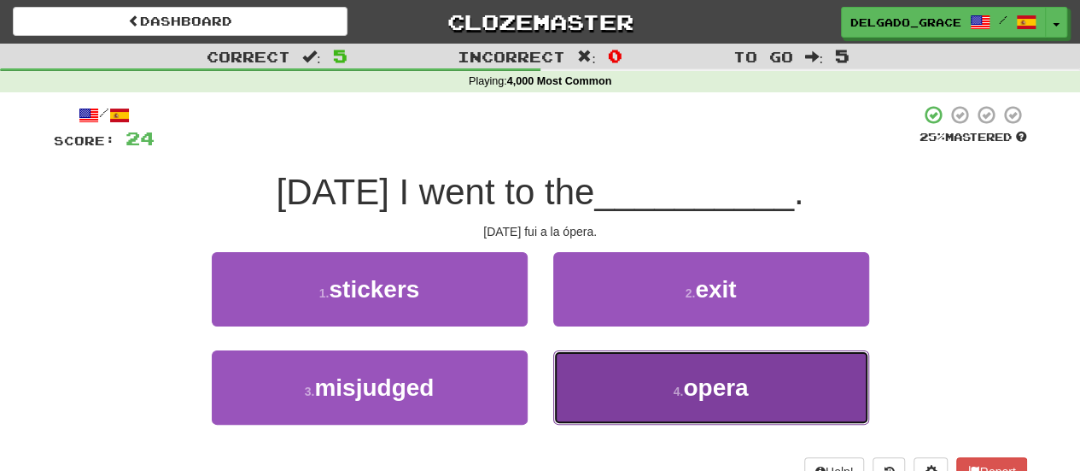
click at [599, 380] on button "4 . opera" at bounding box center [711, 387] width 316 height 74
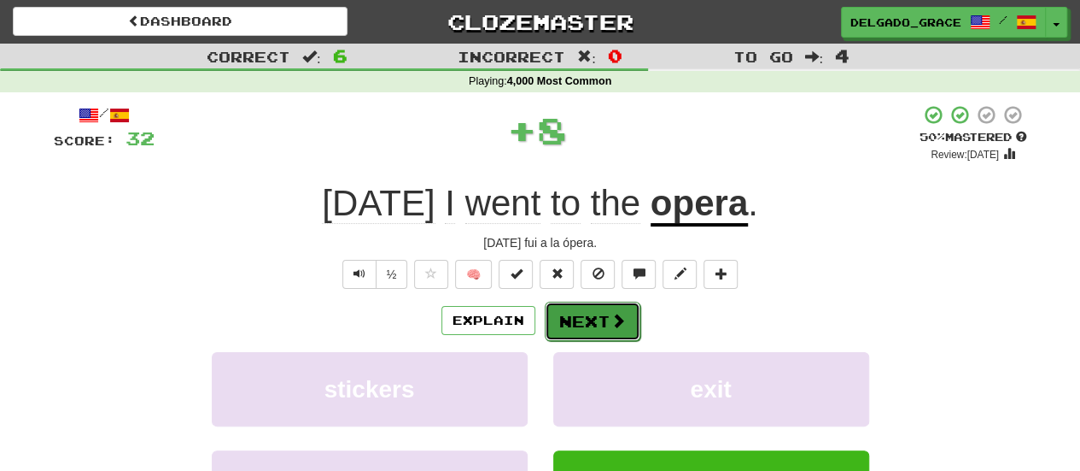
click at [615, 323] on span at bounding box center [618, 320] width 15 height 15
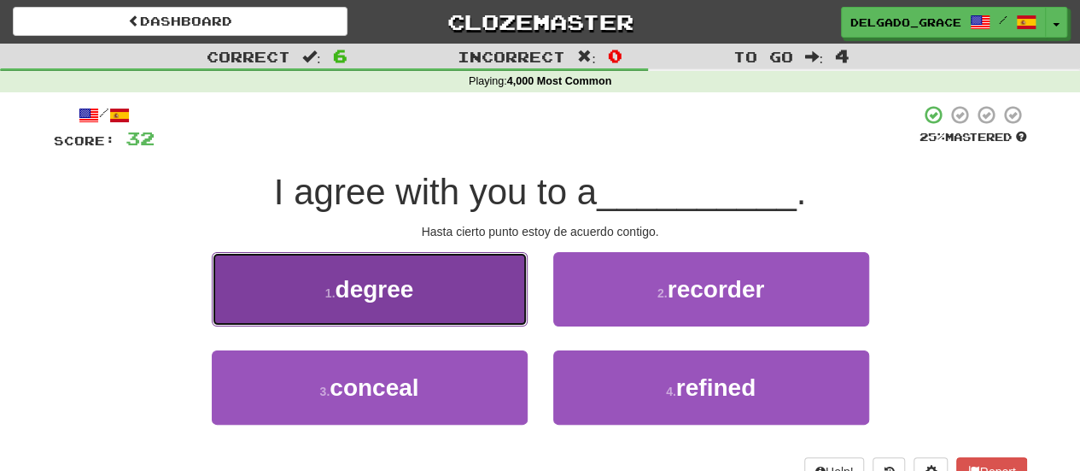
click at [483, 296] on button "1 . degree" at bounding box center [370, 289] width 316 height 74
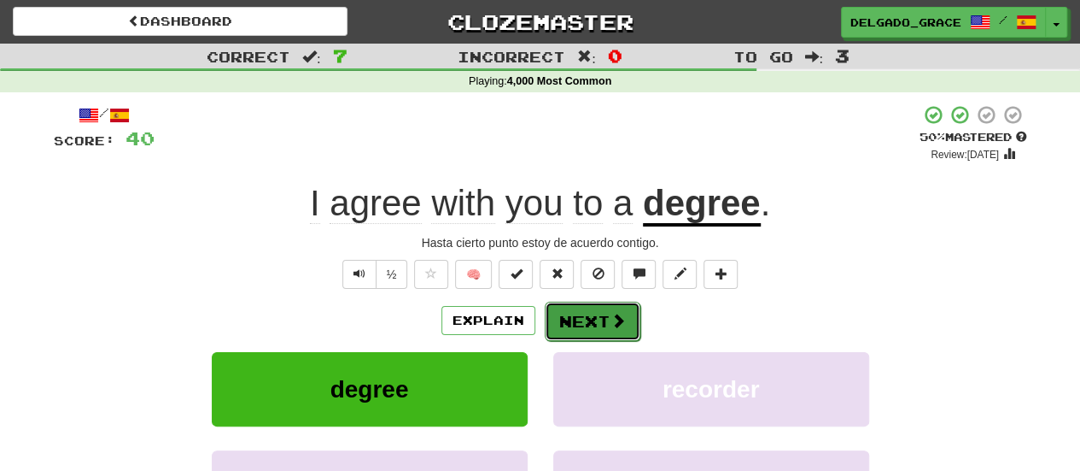
click at [576, 320] on button "Next" at bounding box center [593, 321] width 96 height 39
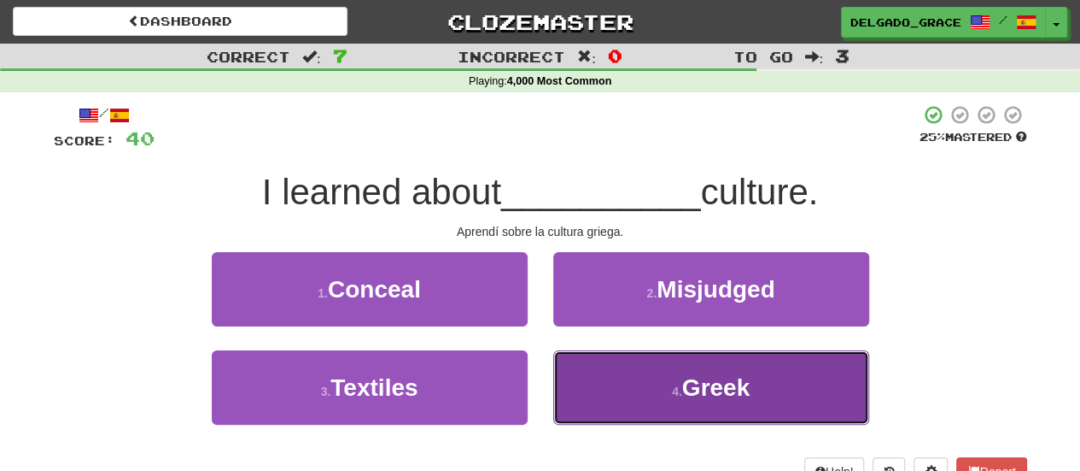
click at [591, 389] on button "4 . [DEMOGRAPHIC_DATA]" at bounding box center [711, 387] width 316 height 74
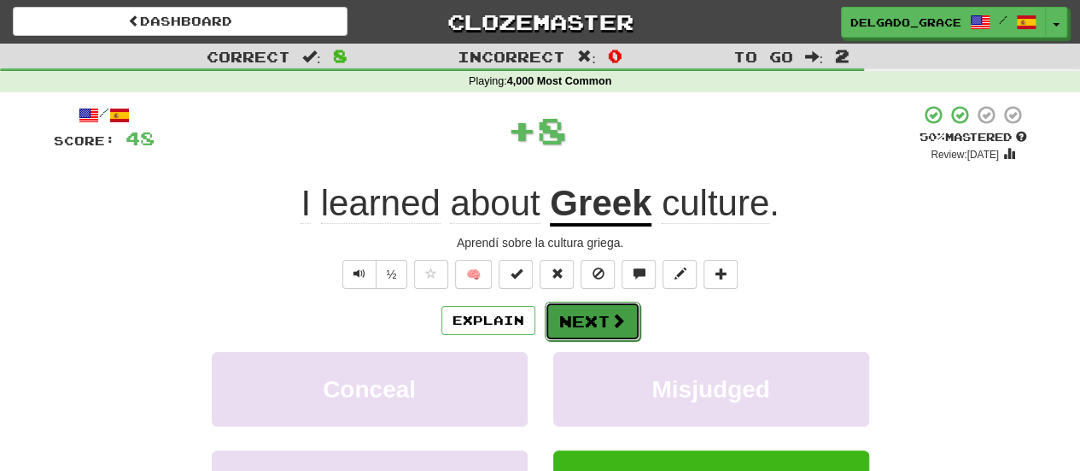
click at [594, 326] on button "Next" at bounding box center [593, 321] width 96 height 39
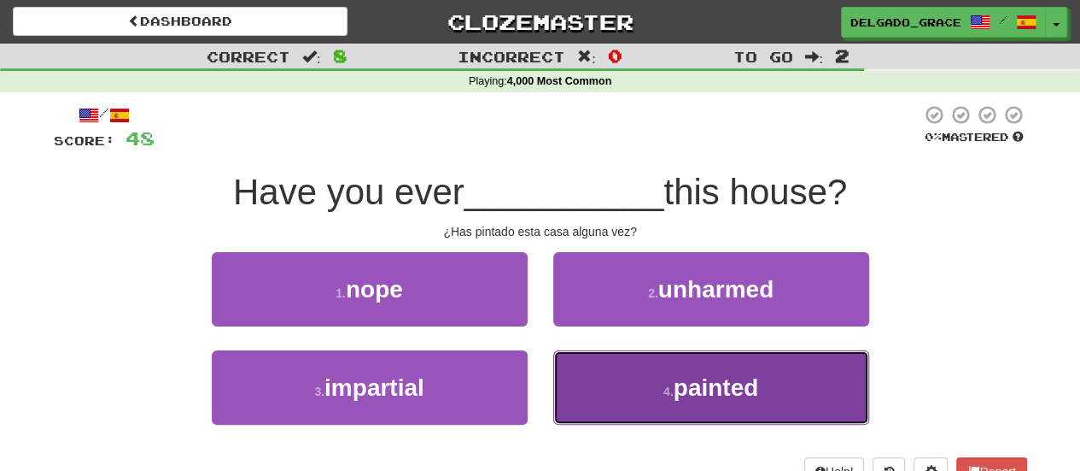
click at [595, 384] on button "4 . painted" at bounding box center [711, 387] width 316 height 74
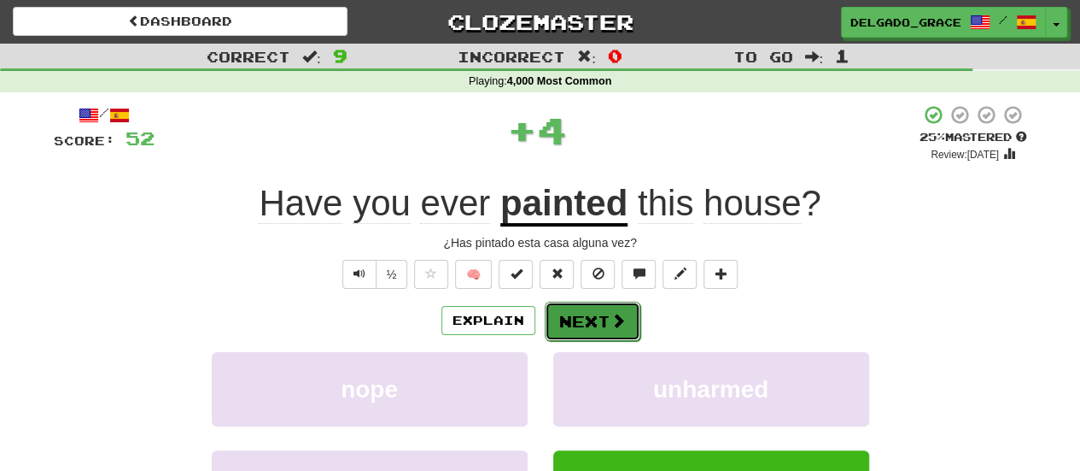
click at [617, 321] on span at bounding box center [618, 320] width 15 height 15
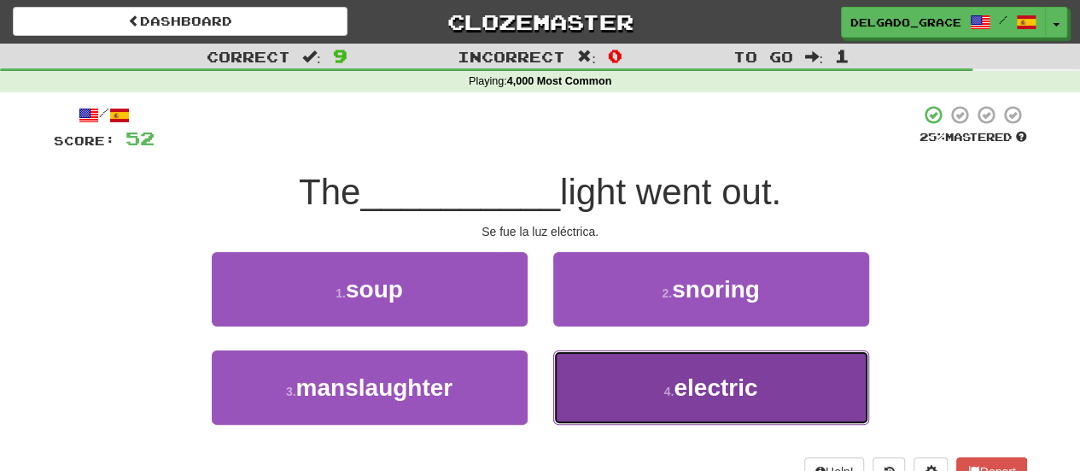
click at [623, 395] on button "4 . electric" at bounding box center [711, 387] width 316 height 74
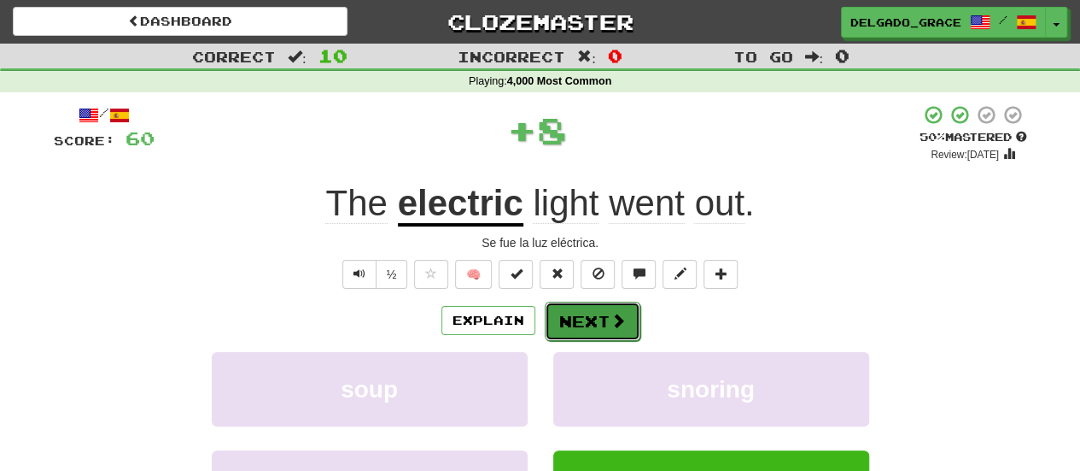
click at [621, 325] on span at bounding box center [618, 320] width 15 height 15
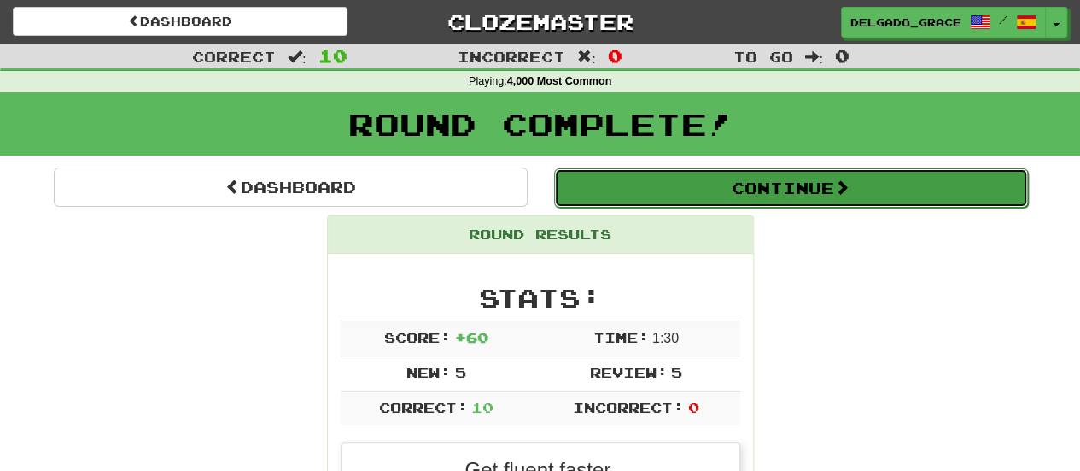
click at [676, 192] on button "Continue" at bounding box center [791, 187] width 474 height 39
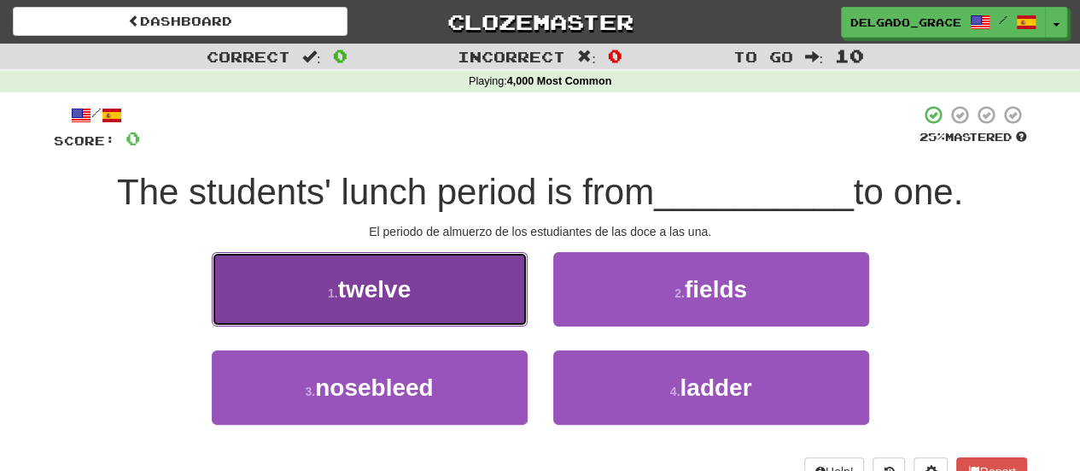
click at [499, 300] on button "1 . twelve" at bounding box center [370, 289] width 316 height 74
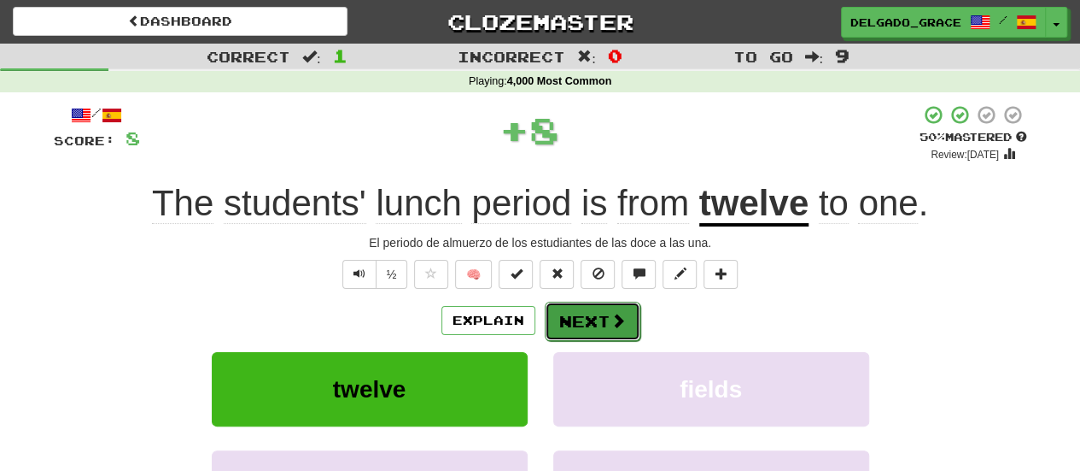
click at [588, 324] on button "Next" at bounding box center [593, 321] width 96 height 39
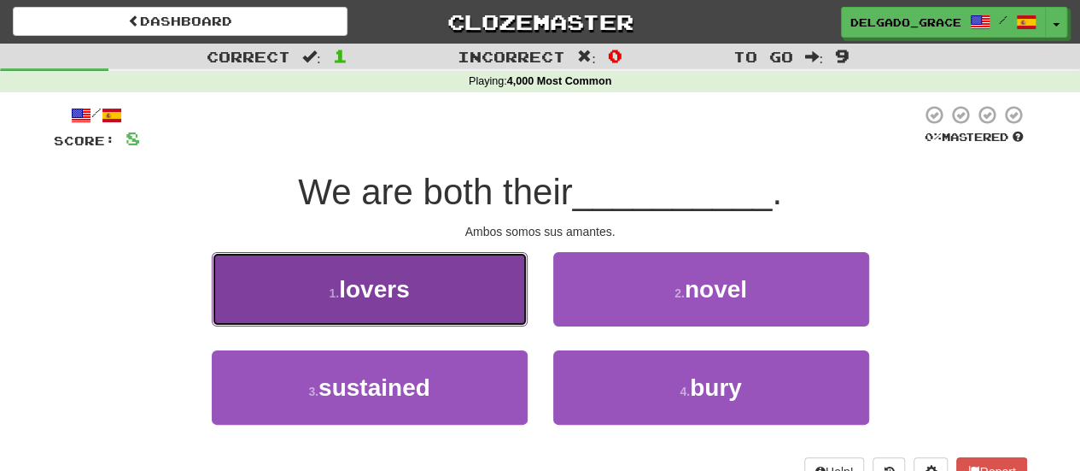
click at [433, 306] on button "1 . lovers" at bounding box center [370, 289] width 316 height 74
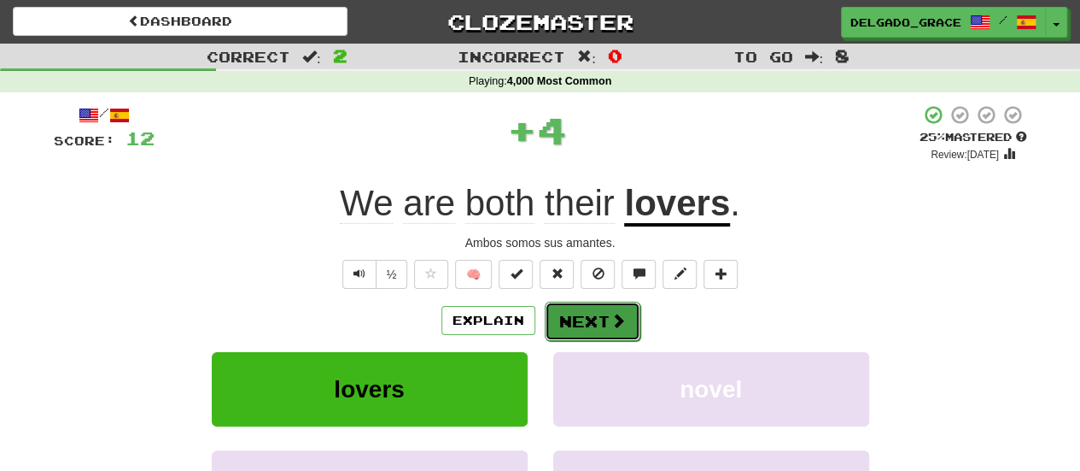
click at [573, 322] on button "Next" at bounding box center [593, 321] width 96 height 39
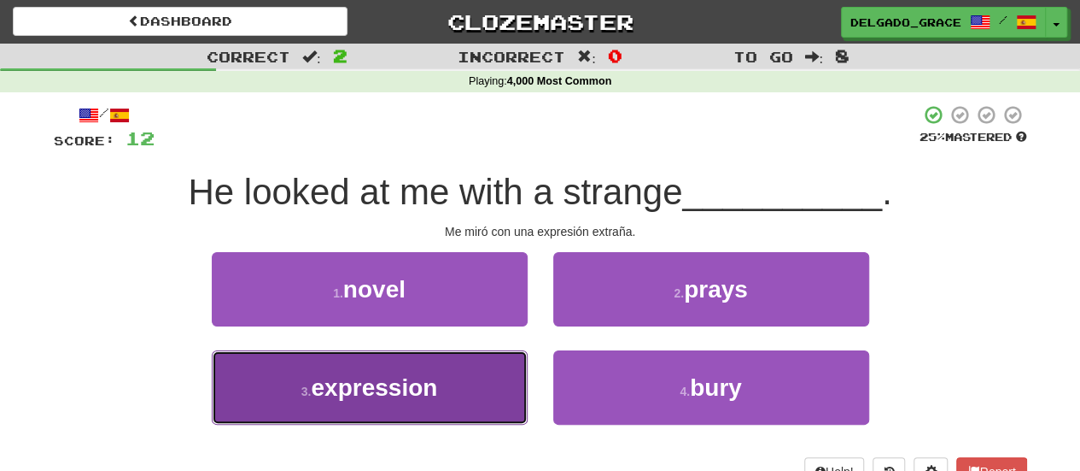
click at [458, 372] on button "3 . expression" at bounding box center [370, 387] width 316 height 74
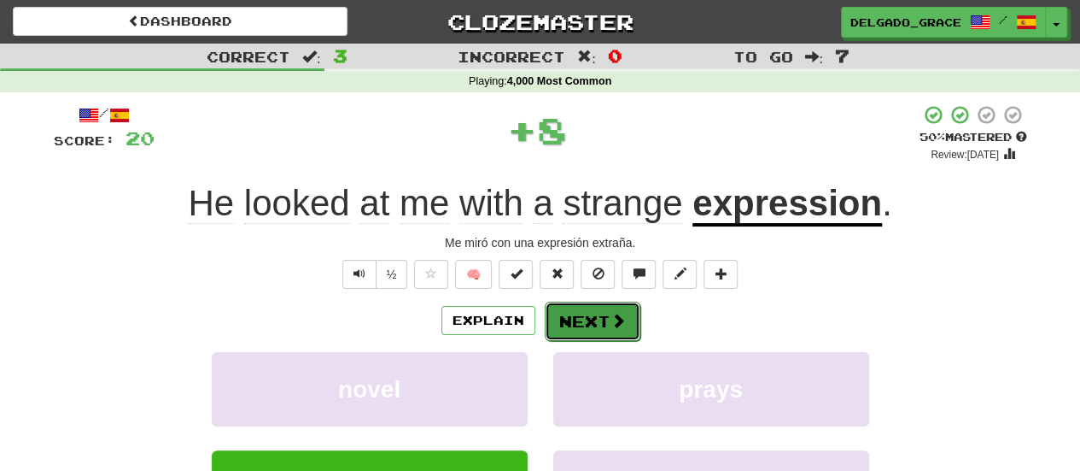
click at [581, 329] on button "Next" at bounding box center [593, 321] width 96 height 39
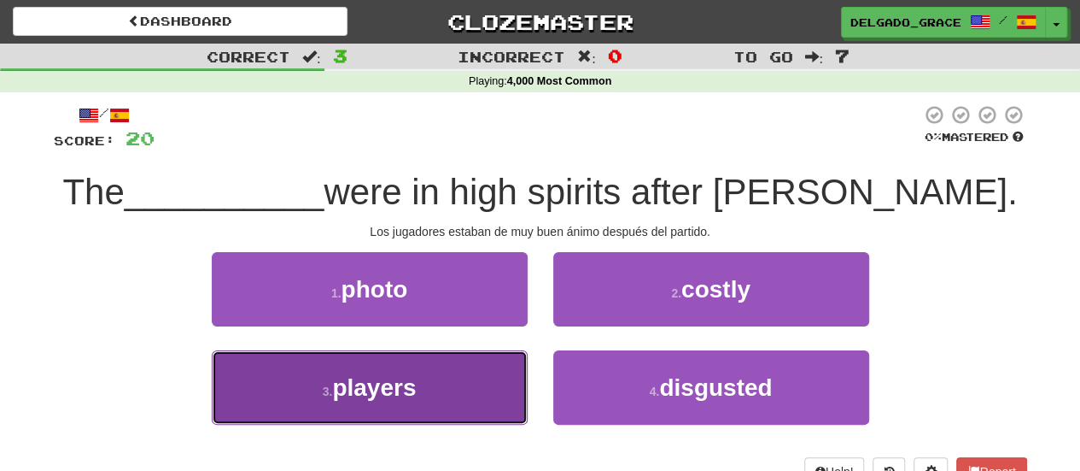
click at [430, 399] on button "3 . players" at bounding box center [370, 387] width 316 height 74
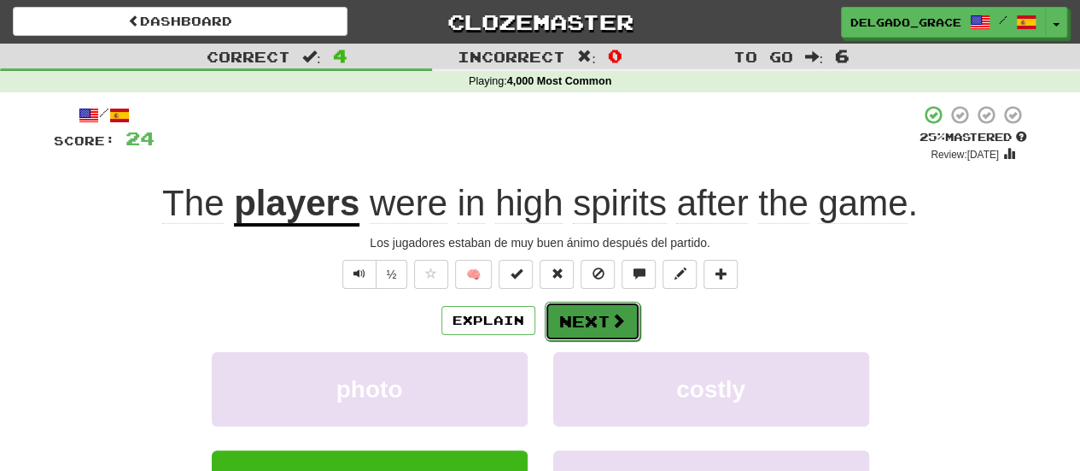
click at [578, 313] on button "Next" at bounding box center [593, 321] width 96 height 39
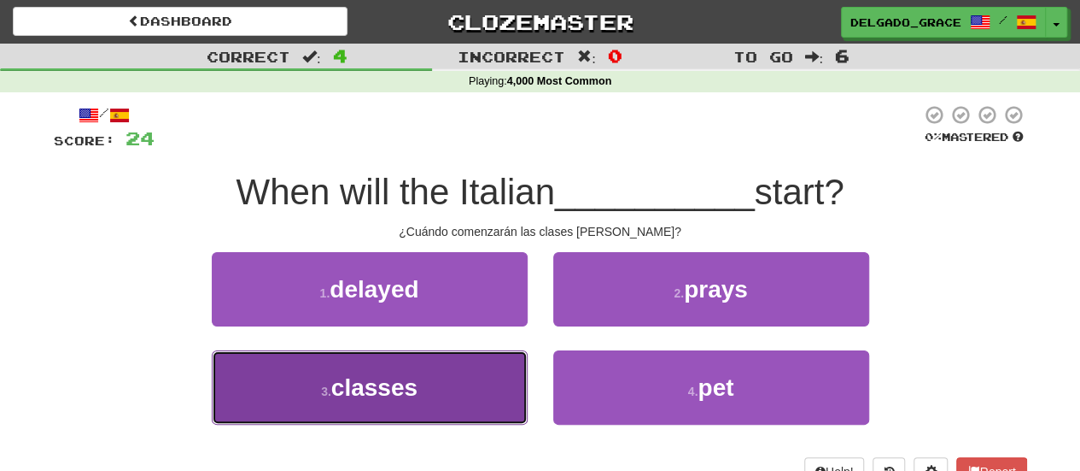
click at [487, 373] on button "3 . classes" at bounding box center [370, 387] width 316 height 74
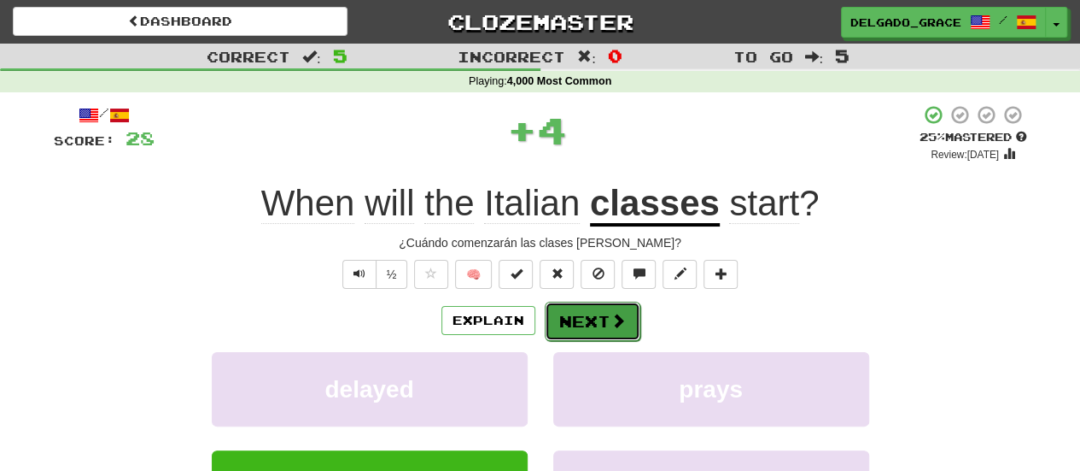
click at [594, 320] on button "Next" at bounding box center [593, 321] width 96 height 39
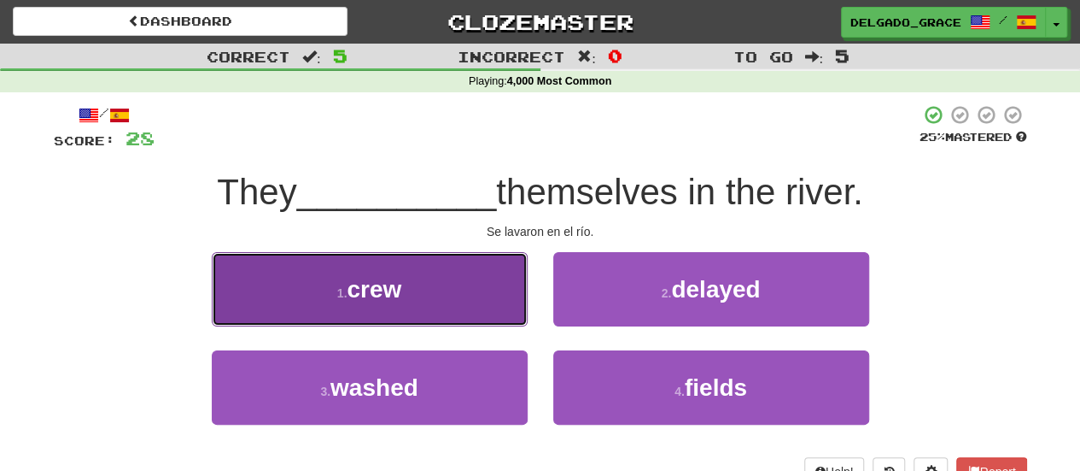
click at [494, 304] on button "1 . crew" at bounding box center [370, 289] width 316 height 74
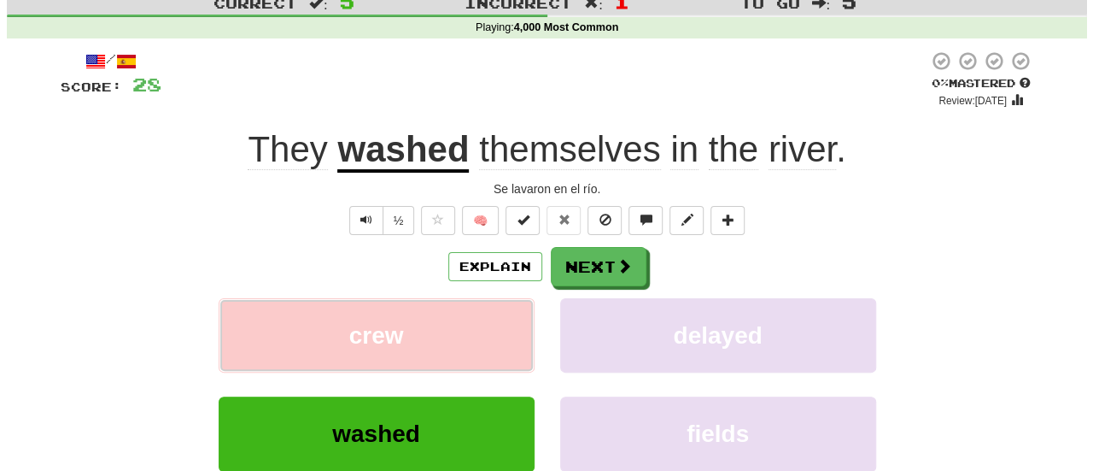
scroll to position [59, 0]
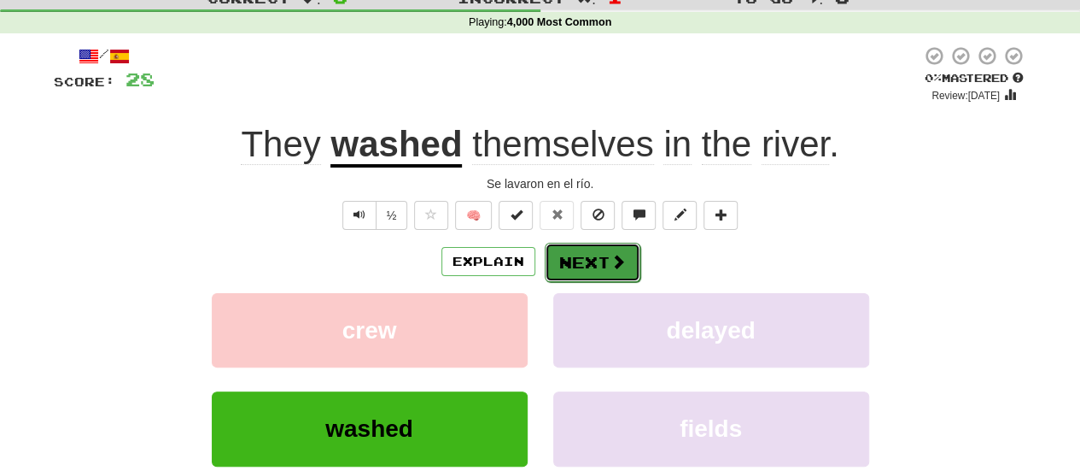
click at [576, 263] on button "Next" at bounding box center [593, 262] width 96 height 39
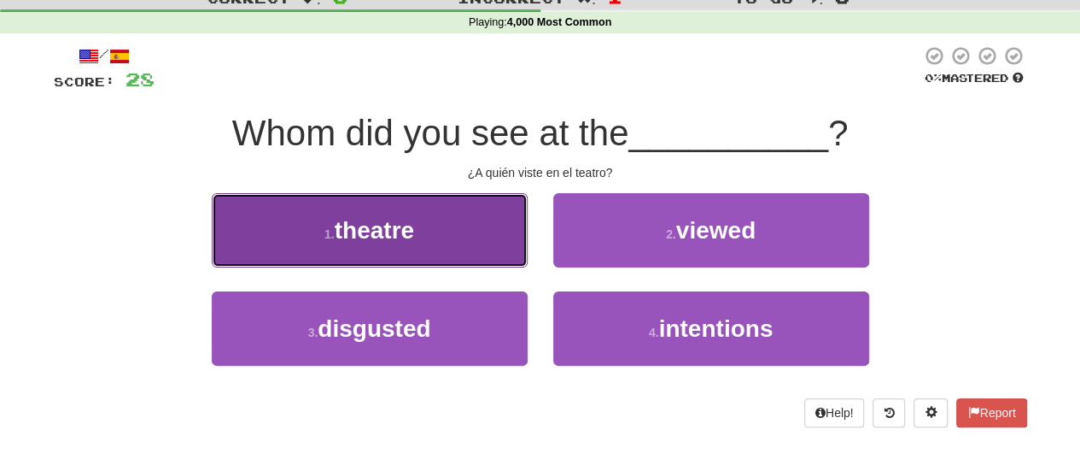
click at [497, 241] on button "1 . theatre" at bounding box center [370, 230] width 316 height 74
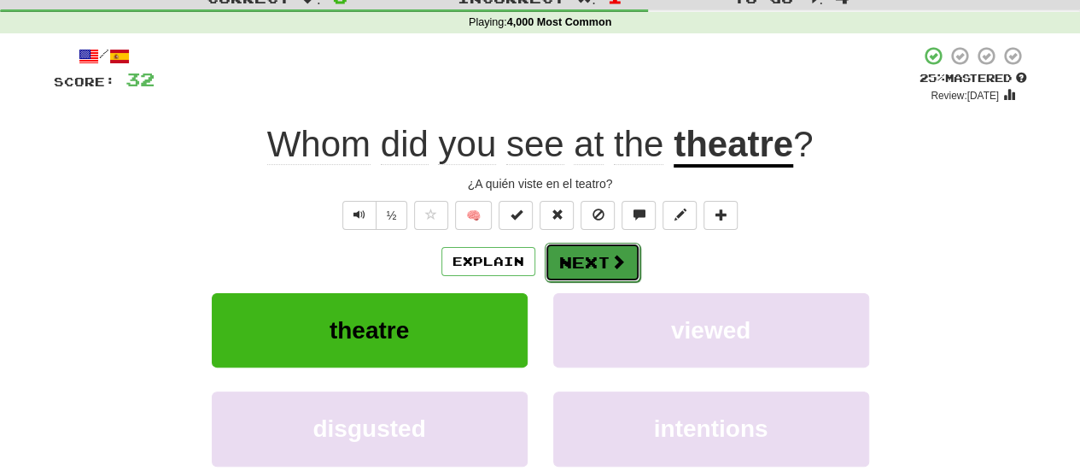
click at [553, 259] on button "Next" at bounding box center [593, 262] width 96 height 39
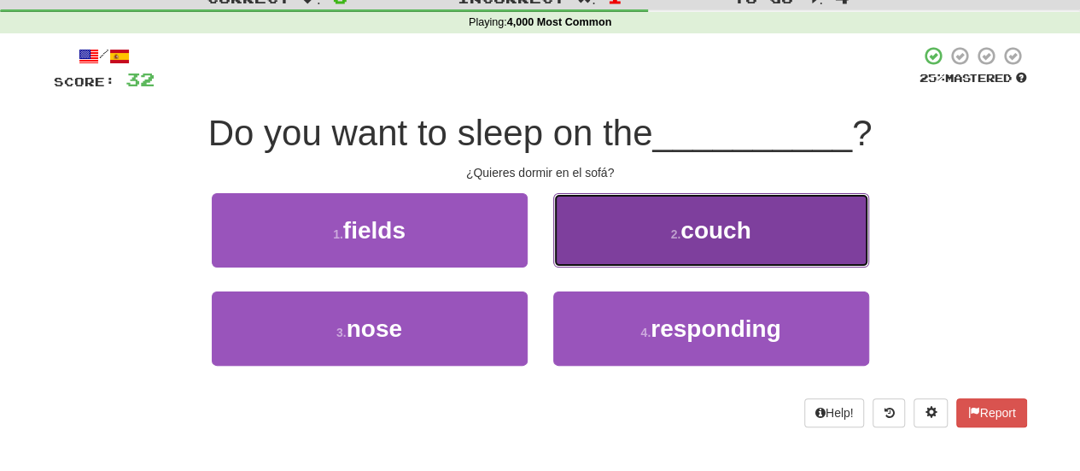
click at [594, 265] on button "2 . couch" at bounding box center [711, 230] width 316 height 74
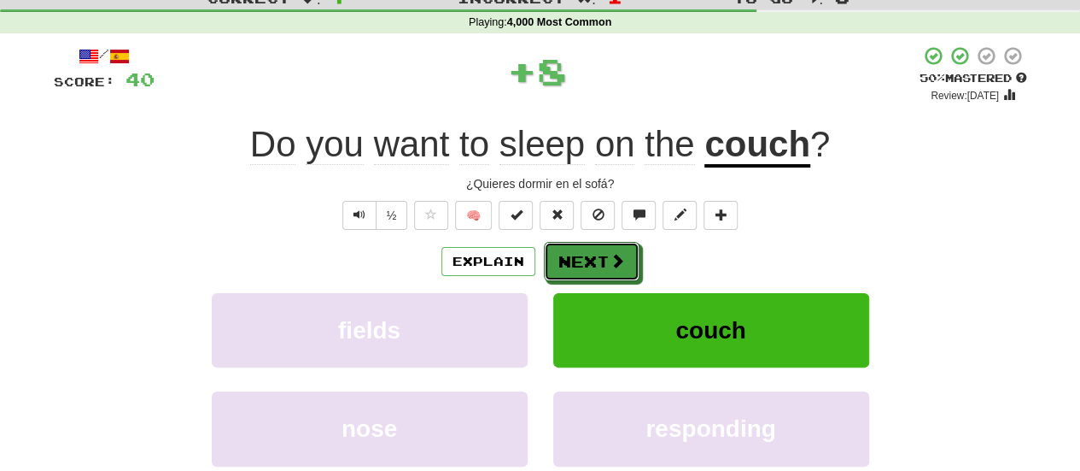
click at [594, 265] on button "Next" at bounding box center [592, 261] width 96 height 39
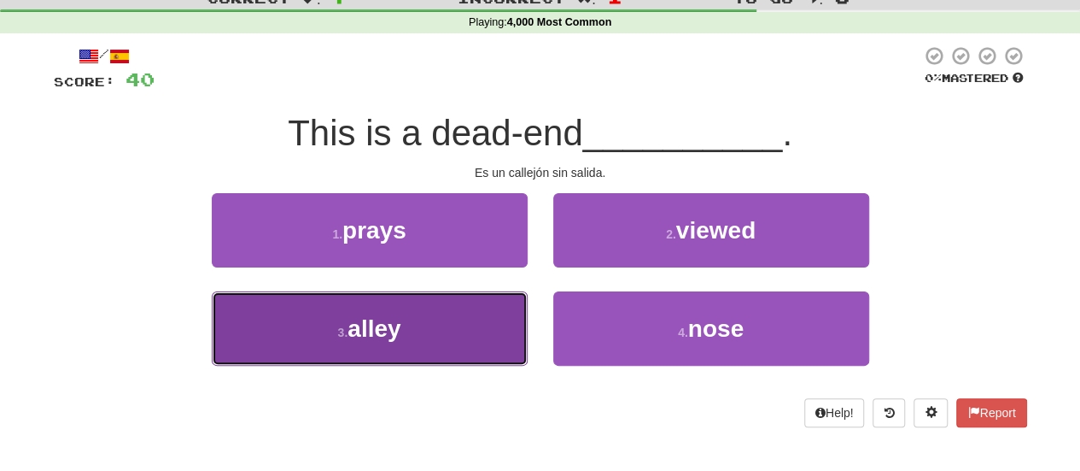
click at [487, 329] on button "3 . alley" at bounding box center [370, 328] width 316 height 74
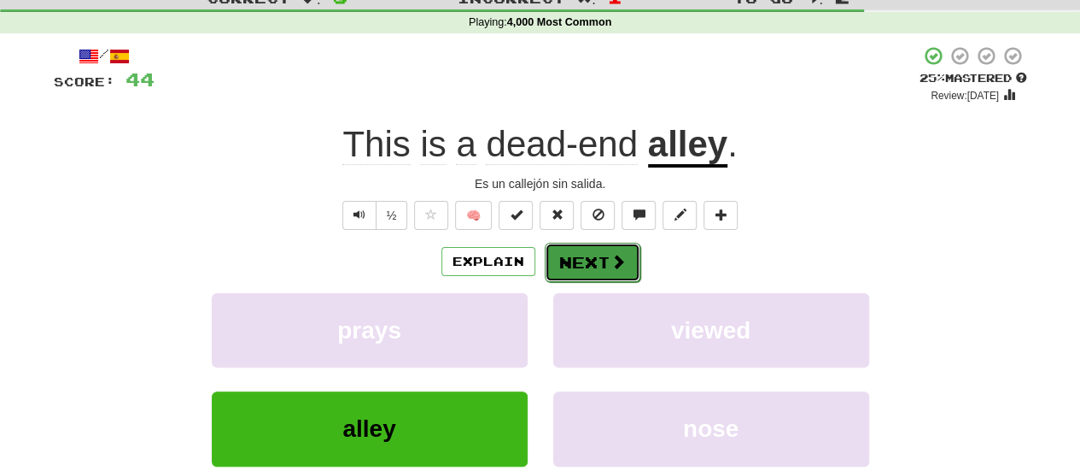
click at [618, 249] on button "Next" at bounding box center [593, 262] width 96 height 39
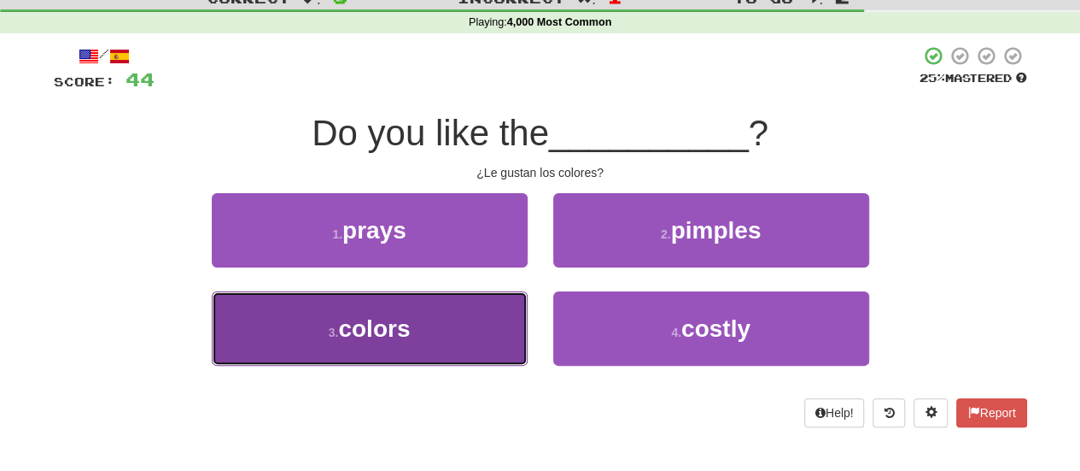
click at [478, 315] on button "3 . colors" at bounding box center [370, 328] width 316 height 74
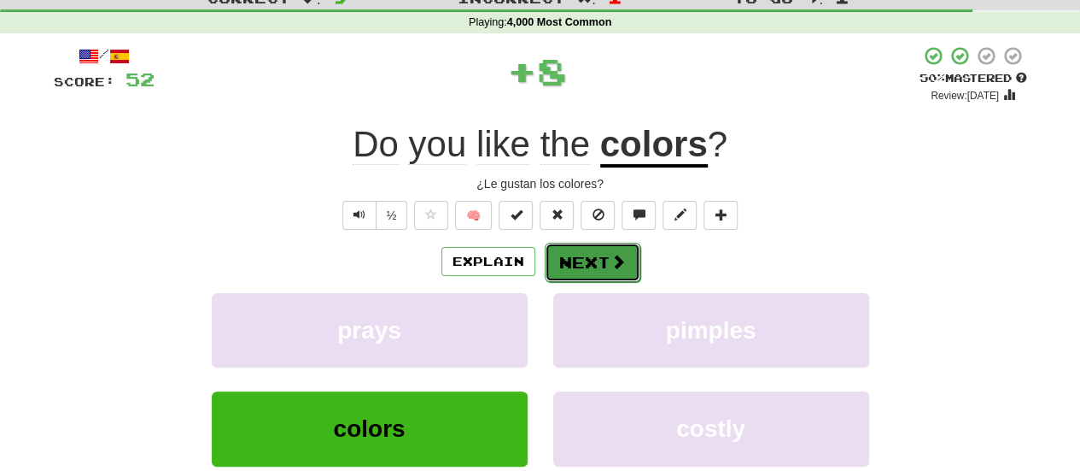
click at [571, 267] on button "Next" at bounding box center [593, 262] width 96 height 39
